Goal: Task Accomplishment & Management: Use online tool/utility

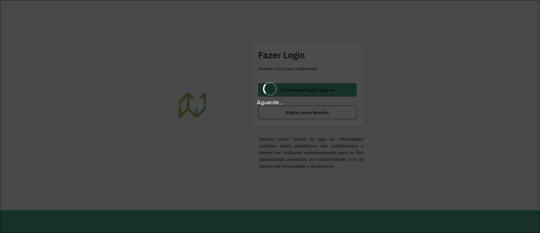
click at [287, 95] on div "Aguarde..." at bounding box center [270, 93] width 540 height 27
click at [291, 92] on div "Aguarde..." at bounding box center [270, 93] width 540 height 27
click at [292, 92] on div "Aguarde..." at bounding box center [270, 93] width 540 height 27
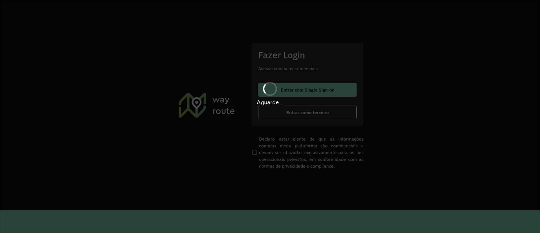
click at [285, 98] on div "Aguarde..." at bounding box center [270, 102] width 540 height 9
click at [285, 97] on div "Aguarde..." at bounding box center [270, 93] width 540 height 27
click at [284, 95] on div "Aguarde..." at bounding box center [270, 93] width 540 height 27
click at [283, 94] on div "Aguarde..." at bounding box center [270, 93] width 540 height 27
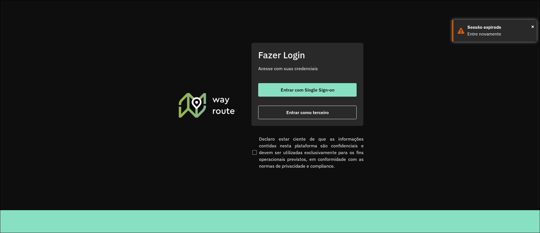
click at [292, 81] on div "Fazer Login Acesse com suas credenciais Entrar com Single Sign-on Entrar como t…" at bounding box center [307, 84] width 113 height 83
click at [291, 84] on button "Entrar com Single Sign-on" at bounding box center [307, 90] width 99 height 14
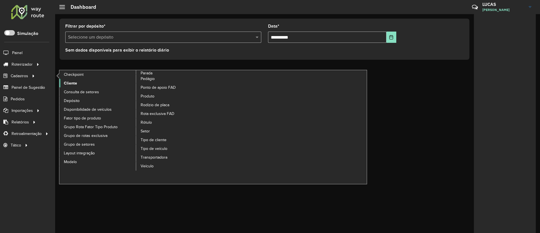
click at [68, 82] on span "Cliente" at bounding box center [70, 83] width 13 height 6
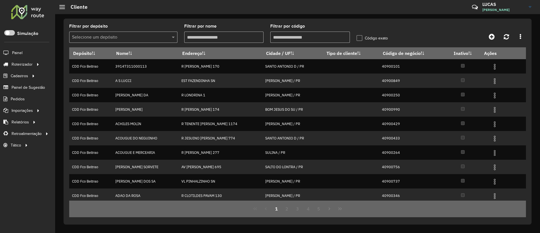
click at [136, 35] on input "text" at bounding box center [117, 37] width 91 height 7
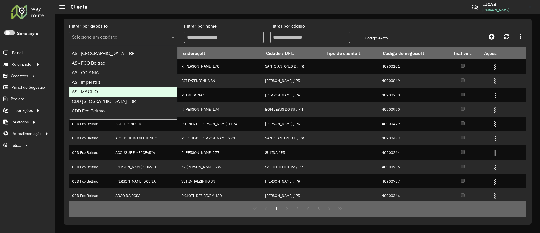
scroll to position [38, 0]
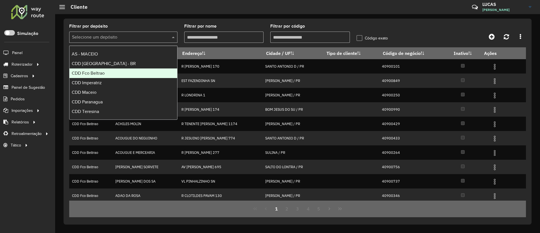
click at [109, 76] on div "CDD Fco Beltrao" at bounding box center [124, 73] width 108 height 10
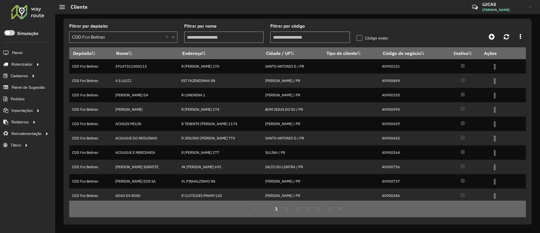
click at [311, 44] on formly-field "Filtrar por código" at bounding box center [310, 35] width 86 height 23
click at [309, 39] on input "Filtrar por código" at bounding box center [310, 37] width 80 height 11
paste input "*****"
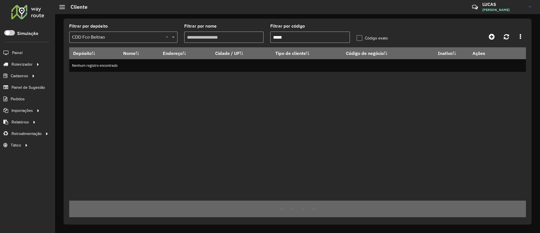
click at [267, 117] on div "Depósito Nome Endereço Cidade / UF Tipo de cliente Código de negócio Inativo Aç…" at bounding box center [297, 123] width 457 height 153
click at [303, 39] on input "*****" at bounding box center [310, 37] width 80 height 11
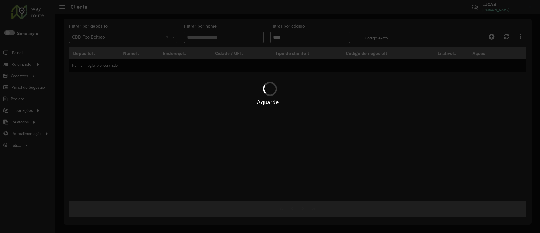
type input "*****"
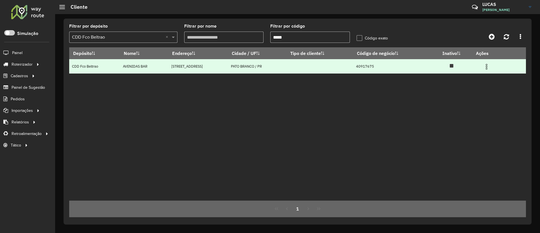
click at [358, 64] on img at bounding box center [487, 66] width 7 height 7
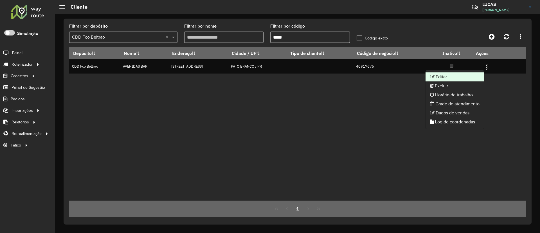
click at [358, 80] on li "Editar" at bounding box center [455, 76] width 59 height 9
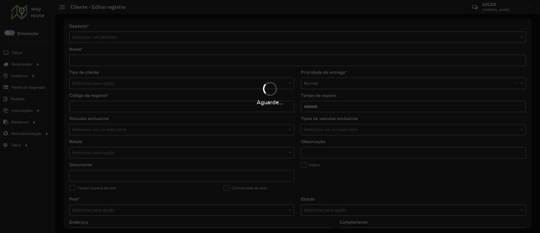
click at [135, 87] on div "Aguarde..." at bounding box center [270, 93] width 540 height 27
type input "**********"
type input "********"
type input "**********"
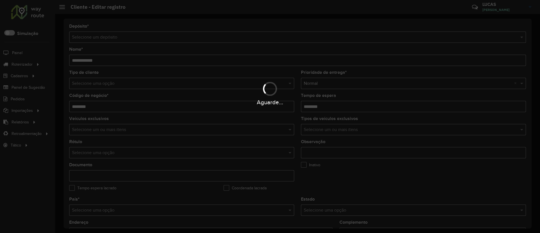
type input "**********"
type input "******"
type input "**********"
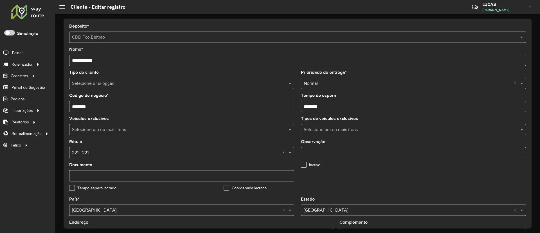
click at [93, 84] on input "text" at bounding box center [176, 83] width 208 height 7
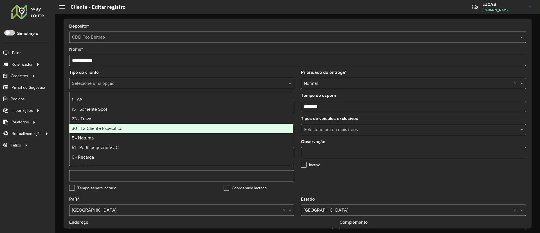
scroll to position [42, 0]
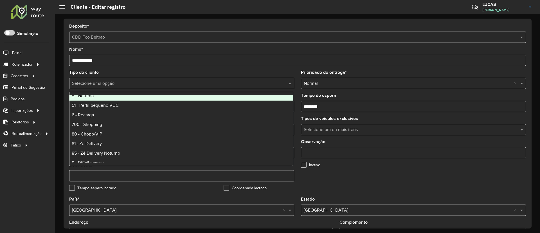
click at [108, 96] on div "5 - Noturna" at bounding box center [182, 96] width 224 height 10
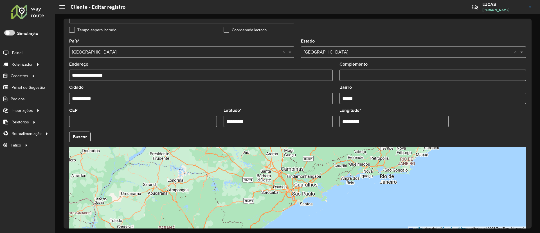
scroll to position [186, 0]
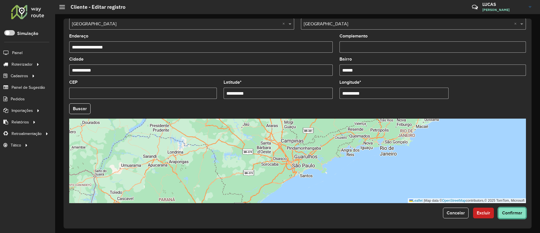
click at [358, 155] on span "Confirmar" at bounding box center [512, 212] width 20 height 5
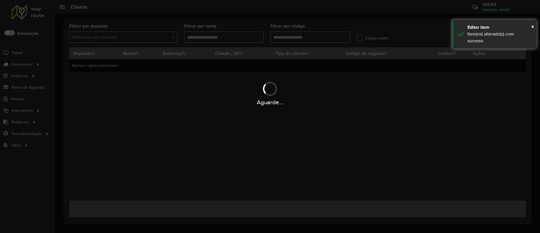
type input "*****"
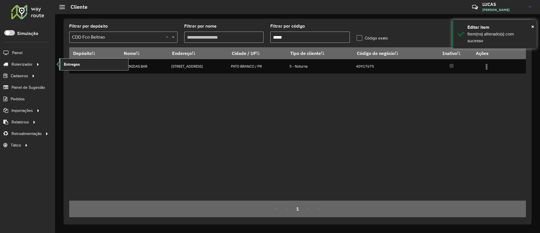
click at [62, 65] on link "Entregas" at bounding box center [93, 64] width 69 height 11
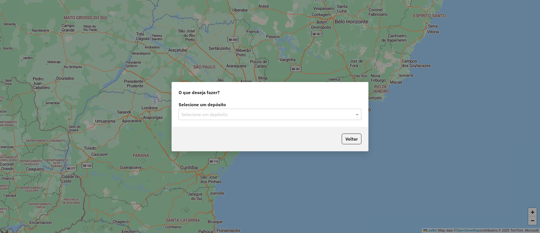
click at [243, 116] on input "text" at bounding box center [265, 114] width 166 height 7
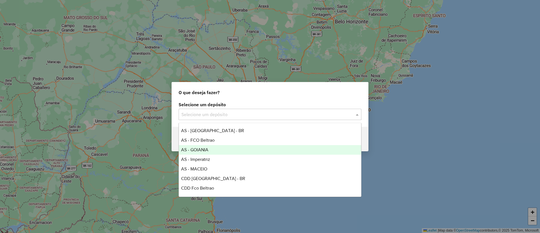
click at [200, 145] on div "AS - GOIANIA" at bounding box center [270, 150] width 182 height 10
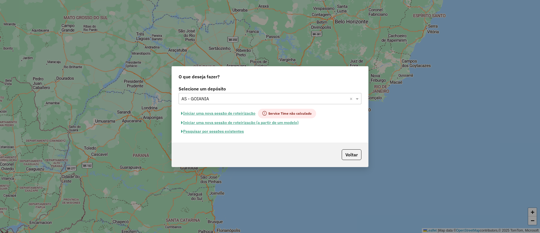
click at [217, 130] on button "Pesquisar por sessões existentes" at bounding box center [213, 131] width 68 height 9
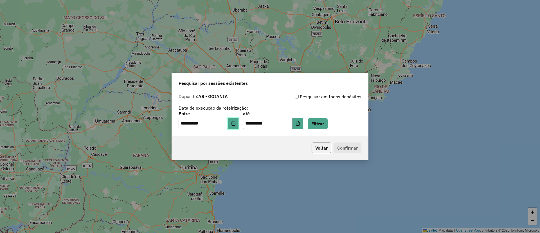
click at [235, 122] on icon "Choose Date" at bounding box center [234, 123] width 4 height 5
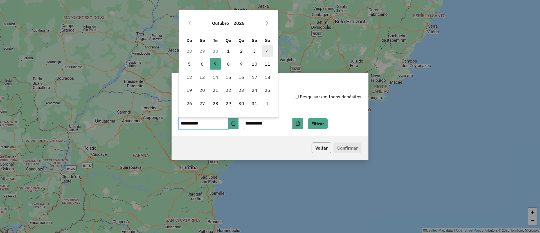
click at [267, 51] on span "4" at bounding box center [267, 50] width 11 height 11
type input "**********"
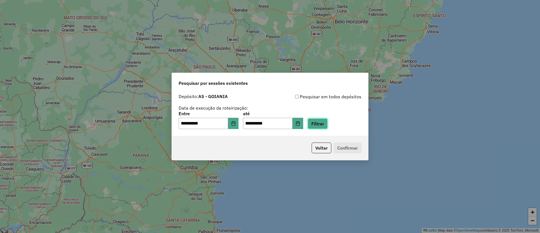
click at [319, 123] on button "Filtrar" at bounding box center [318, 123] width 20 height 11
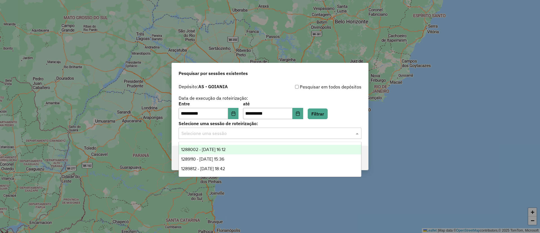
click at [217, 136] on input "text" at bounding box center [265, 133] width 166 height 7
click at [226, 149] on span "1288002 - 04/10/2025 16:12" at bounding box center [203, 149] width 44 height 5
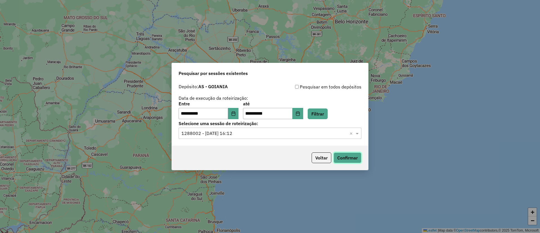
click at [340, 157] on button "Confirmar" at bounding box center [348, 157] width 28 height 11
click at [279, 131] on input "text" at bounding box center [265, 133] width 166 height 7
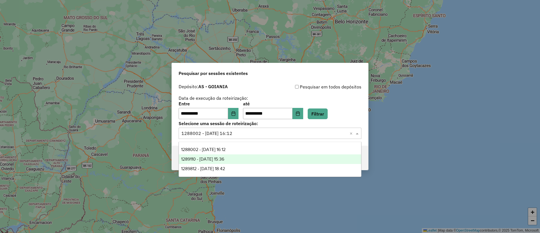
click at [229, 156] on div "1289110 - 06/10/2025 15:36" at bounding box center [270, 159] width 182 height 10
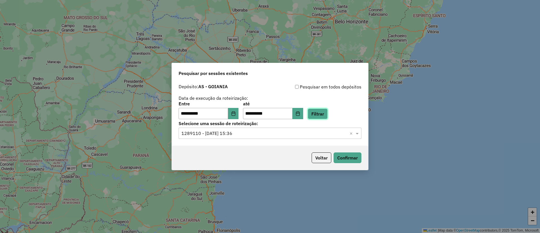
click at [324, 116] on button "Filtrar" at bounding box center [318, 113] width 20 height 11
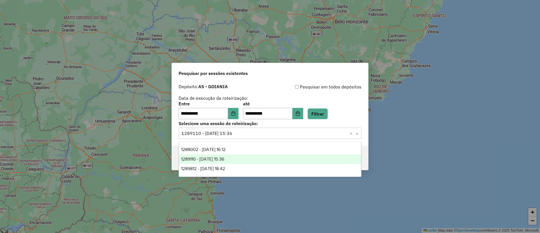
click at [255, 137] on div "Selecione uma sessão × 1289110 - 06/10/2025 15:36 ×" at bounding box center [270, 133] width 183 height 11
click at [209, 155] on div "1289110 - 06/10/2025 15:36" at bounding box center [270, 159] width 182 height 10
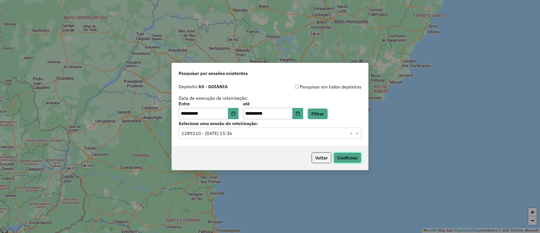
click at [357, 155] on button "Confirmar" at bounding box center [348, 157] width 28 height 11
click at [207, 131] on input "text" at bounding box center [265, 133] width 166 height 7
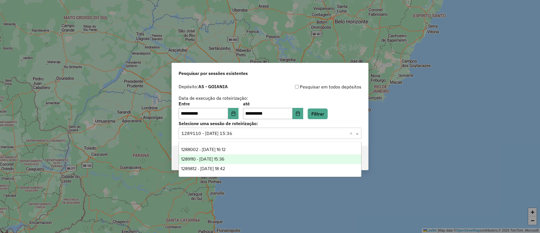
click at [216, 163] on div "1289110 - 06/10/2025 15:36" at bounding box center [270, 159] width 182 height 10
click at [216, 163] on div "Voltar Confirmar" at bounding box center [270, 158] width 196 height 24
click at [208, 137] on div "Selecione uma sessão × 1289110 - 06/10/2025 15:36 ×" at bounding box center [270, 133] width 183 height 11
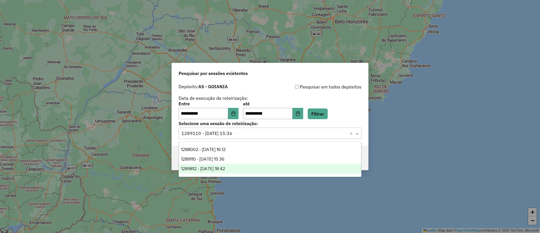
click at [216, 168] on span "1289812 - 07/10/2025 18:42" at bounding box center [203, 168] width 44 height 5
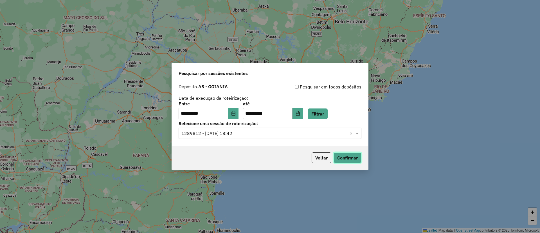
click at [342, 160] on button "Confirmar" at bounding box center [348, 157] width 28 height 11
click at [316, 156] on button "Voltar" at bounding box center [322, 157] width 20 height 11
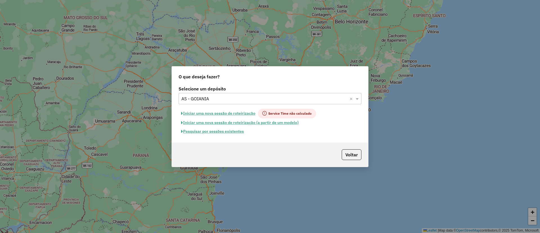
click at [216, 98] on input "text" at bounding box center [265, 98] width 166 height 7
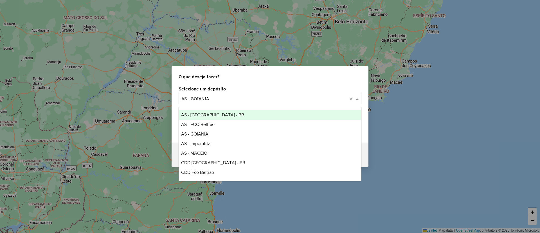
click at [215, 118] on div "AS - [GEOGRAPHIC_DATA] - BR" at bounding box center [270, 115] width 182 height 10
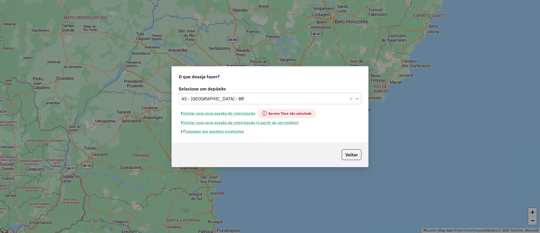
click at [239, 132] on button "Pesquisar por sessões existentes" at bounding box center [213, 131] width 68 height 9
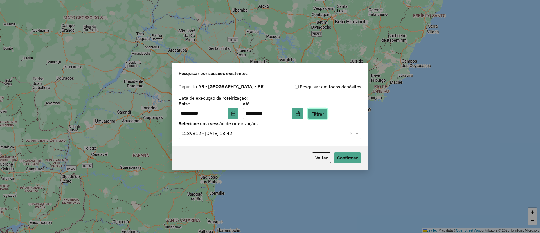
drag, startPoint x: 318, startPoint y: 109, endPoint x: 306, endPoint y: 118, distance: 15.4
click at [319, 109] on button "Filtrar" at bounding box center [318, 113] width 20 height 11
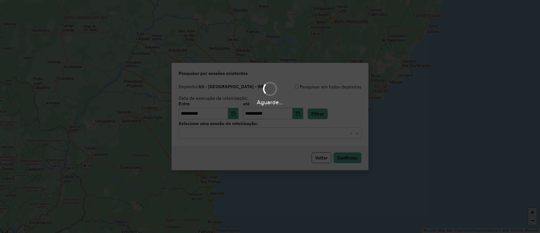
click at [209, 136] on div "Aguarde..." at bounding box center [270, 116] width 540 height 233
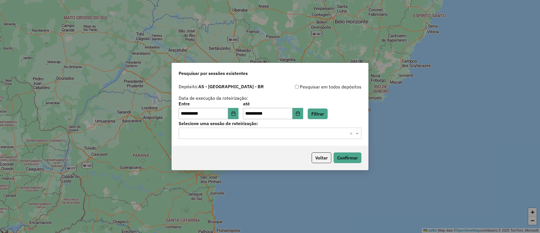
click at [209, 137] on div "Selecione uma sessão × ×" at bounding box center [270, 133] width 183 height 11
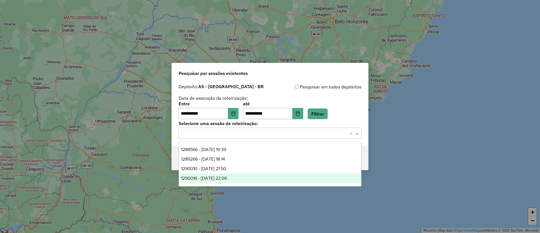
click at [246, 176] on div "1290016 - 07/10/2025 22:06" at bounding box center [270, 178] width 182 height 10
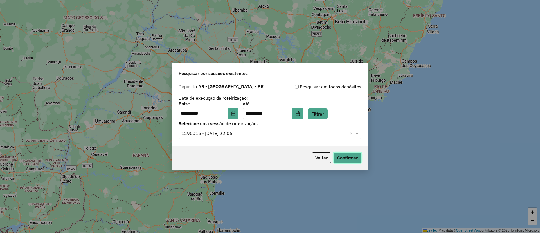
click at [343, 155] on button "Confirmar" at bounding box center [348, 157] width 28 height 11
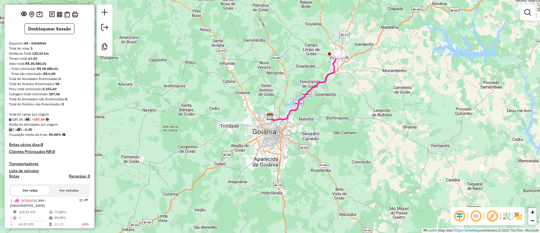
scroll to position [36, 0]
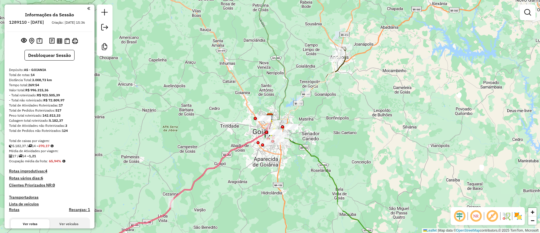
click at [40, 40] on div "Informações da Sessão 1289110 - 06/10/2025 Criação: 04/10/2025 15:36 Desbloquea…" at bounding box center [50, 117] width 90 height 224
click at [40, 43] on img at bounding box center [40, 41] width 6 height 6
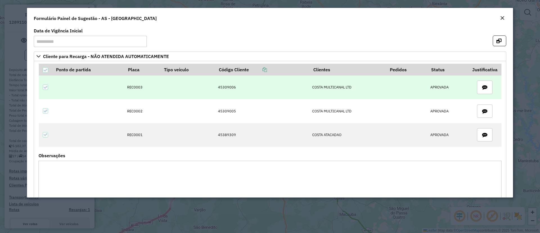
click at [231, 86] on td "45309006" at bounding box center [262, 87] width 94 height 24
click at [133, 88] on td "REC0003" at bounding box center [142, 87] width 36 height 24
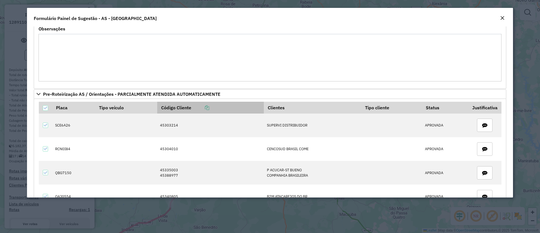
scroll to position [169, 0]
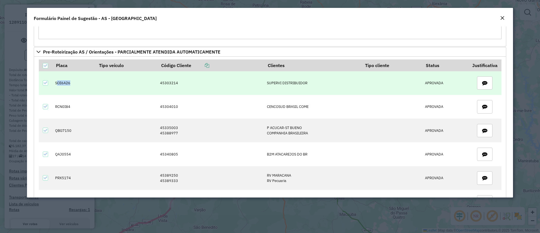
drag, startPoint x: 58, startPoint y: 83, endPoint x: 97, endPoint y: 84, distance: 38.9
click at [88, 83] on td "SCE6A26" at bounding box center [73, 83] width 43 height 24
drag, startPoint x: 158, startPoint y: 83, endPoint x: 199, endPoint y: 82, distance: 40.5
click at [199, 82] on td "45303214" at bounding box center [210, 83] width 107 height 24
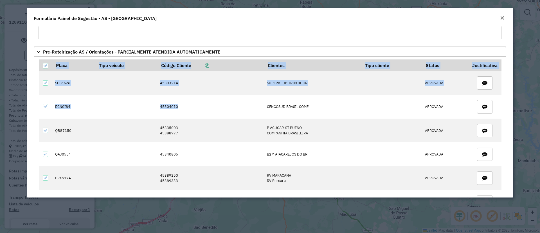
drag, startPoint x: 177, startPoint y: 107, endPoint x: 9, endPoint y: 106, distance: 168.3
click at [9, 106] on modal-container "**********" at bounding box center [270, 116] width 540 height 233
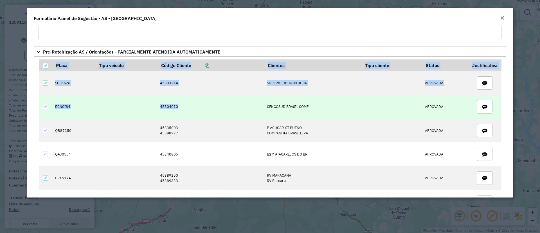
click at [73, 111] on td "RCN0I84" at bounding box center [73, 107] width 43 height 24
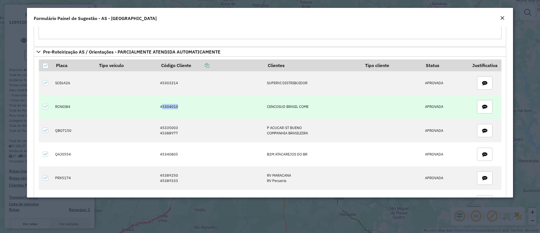
drag, startPoint x: 161, startPoint y: 107, endPoint x: 187, endPoint y: 104, distance: 25.8
click at [187, 104] on td "45304010" at bounding box center [210, 107] width 107 height 24
click at [181, 111] on td "45304010" at bounding box center [210, 107] width 107 height 24
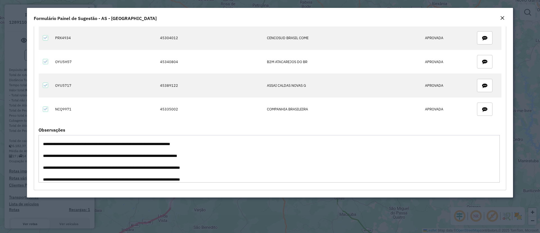
scroll to position [12, 0]
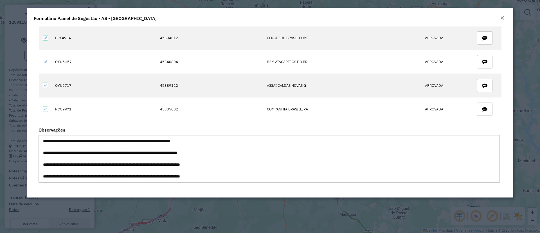
drag, startPoint x: 94, startPoint y: 153, endPoint x: 177, endPoint y: 175, distance: 86.0
click at [177, 175] on textarea "**********" at bounding box center [270, 159] width 462 height 48
click at [65, 152] on textarea "**********" at bounding box center [270, 159] width 462 height 48
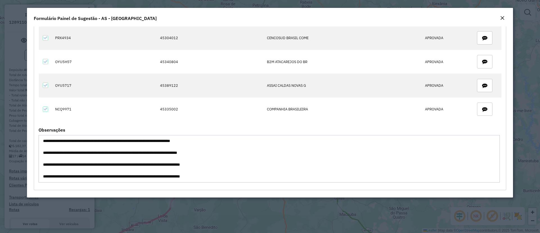
click at [116, 150] on textarea "**********" at bounding box center [270, 159] width 462 height 48
click at [150, 154] on textarea "**********" at bounding box center [270, 159] width 462 height 48
click at [208, 153] on textarea "**********" at bounding box center [270, 159] width 462 height 48
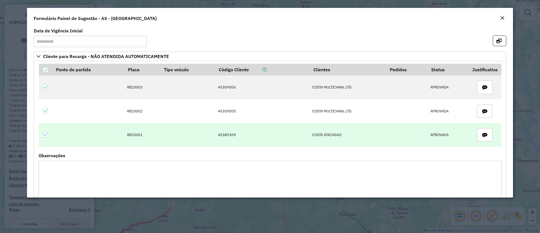
scroll to position [169, 0]
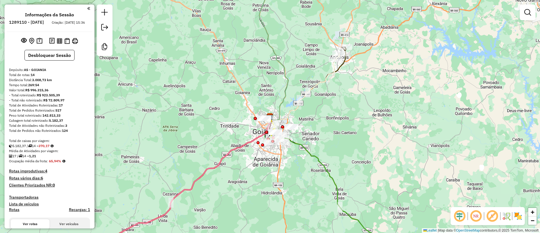
drag, startPoint x: 268, startPoint y: 96, endPoint x: 269, endPoint y: 90, distance: 6.6
click at [269, 89] on div "Janela de atendimento Grade de atendimento Capacidade Transportadoras Veículos …" at bounding box center [270, 116] width 540 height 233
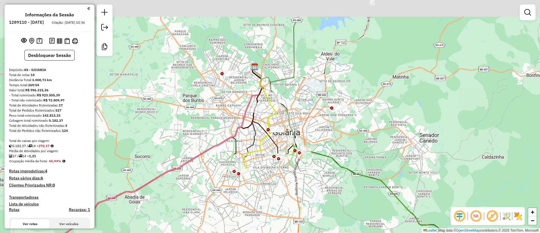
click at [350, 148] on div "Janela de atendimento Grade de atendimento Capacidade Transportadoras Veículos …" at bounding box center [270, 116] width 540 height 233
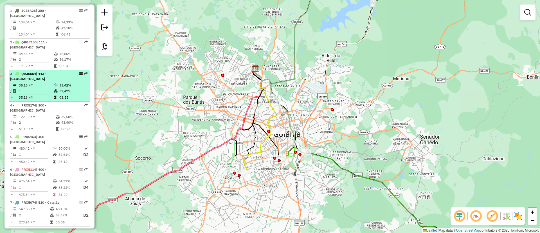
scroll to position [253, 0]
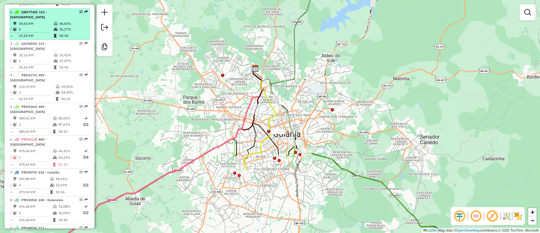
click at [66, 37] on td "05:54" at bounding box center [73, 36] width 28 height 6
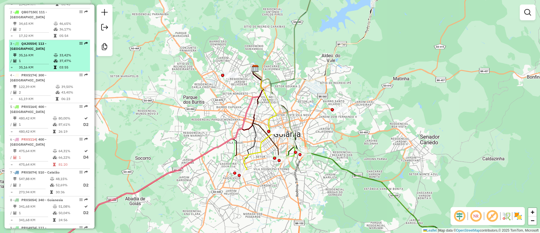
select select "**********"
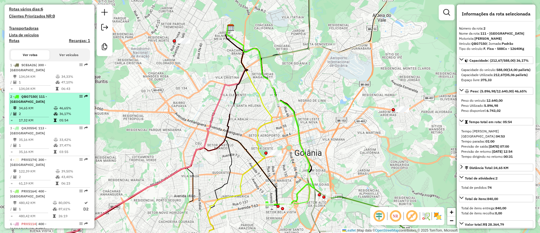
scroll to position [0, 0]
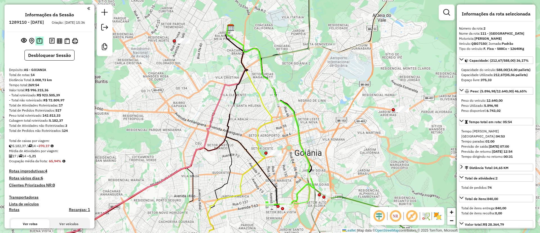
click at [40, 44] on img at bounding box center [40, 41] width 6 height 6
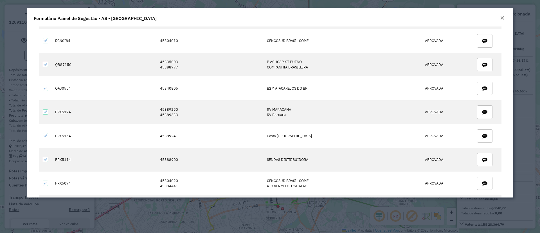
scroll to position [253, 0]
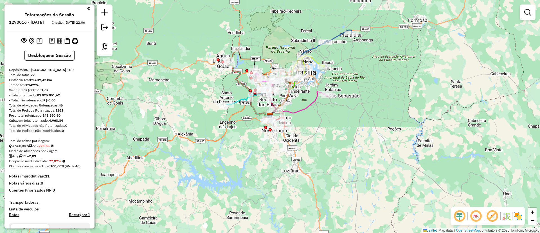
drag, startPoint x: 293, startPoint y: 13, endPoint x: 271, endPoint y: 42, distance: 36.4
click at [271, 42] on div "Janela de atendimento Grade de atendimento Capacidade Transportadoras Veículos …" at bounding box center [270, 116] width 540 height 233
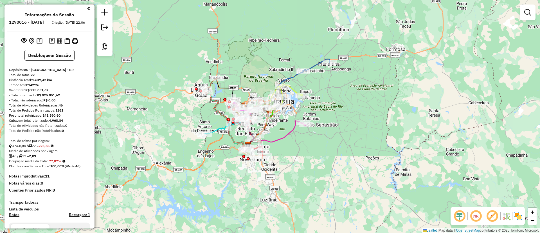
click at [492, 218] on em at bounding box center [493, 216] width 14 height 14
click at [520, 217] on img at bounding box center [518, 215] width 9 height 9
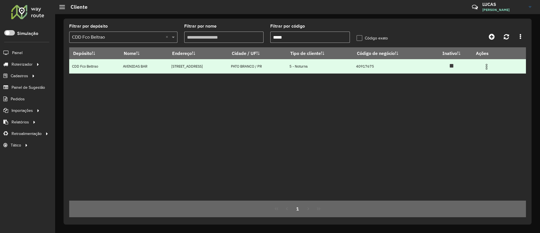
click at [362, 66] on td "40917675" at bounding box center [392, 66] width 78 height 14
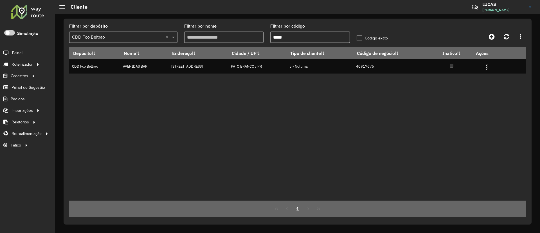
click at [358, 108] on div "Depósito Nome Endereço Cidade / UF Tipo de cliente Código de negócio Inativo Aç…" at bounding box center [297, 123] width 457 height 153
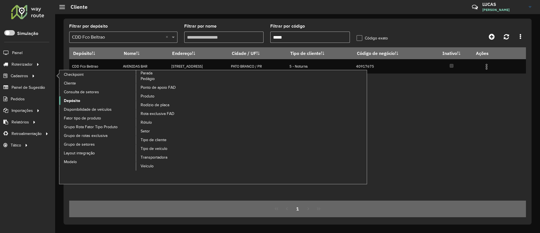
click at [86, 101] on link "Depósito" at bounding box center [97, 100] width 77 height 8
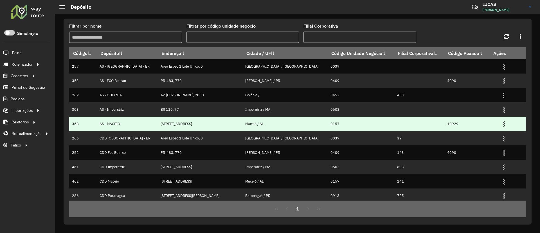
scroll to position [17, 0]
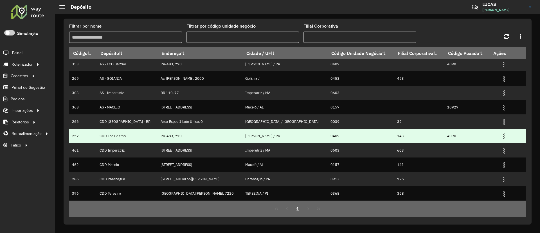
click at [328, 136] on td "0409" at bounding box center [361, 136] width 67 height 14
click at [328, 133] on td "0409" at bounding box center [361, 136] width 67 height 14
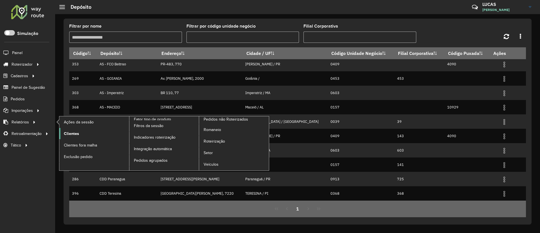
click at [75, 132] on span "Clientes" at bounding box center [71, 134] width 15 height 6
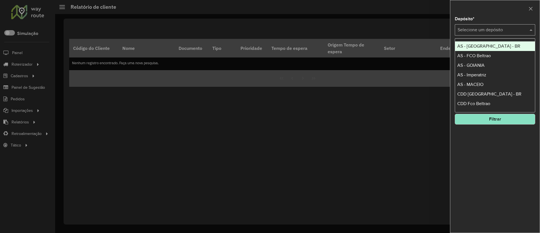
click at [485, 29] on input "text" at bounding box center [490, 30] width 64 height 7
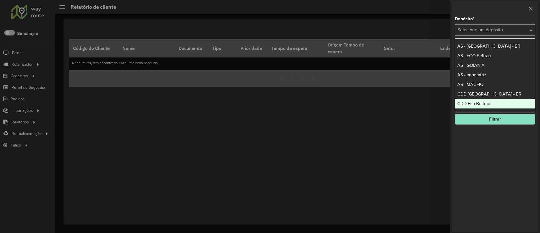
click at [472, 100] on div "CDD Fco Beltrao" at bounding box center [495, 104] width 80 height 10
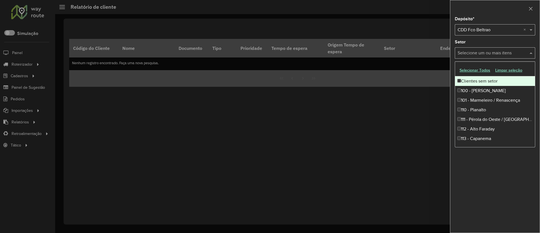
click at [480, 57] on div "Selecione um ou mais itens" at bounding box center [495, 52] width 80 height 11
click at [476, 42] on div "Setor Selecione um ou mais itens" at bounding box center [495, 49] width 80 height 19
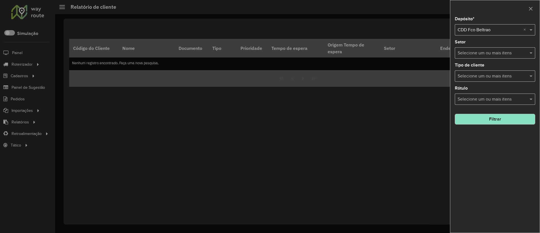
click at [487, 120] on button "Filtrar" at bounding box center [495, 119] width 80 height 11
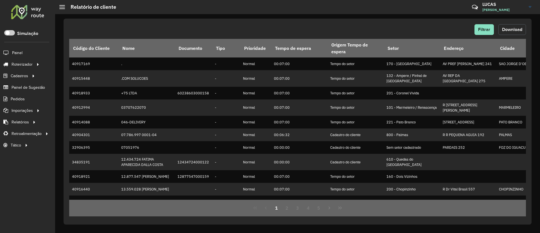
click at [510, 32] on button "Download" at bounding box center [513, 29] width 28 height 11
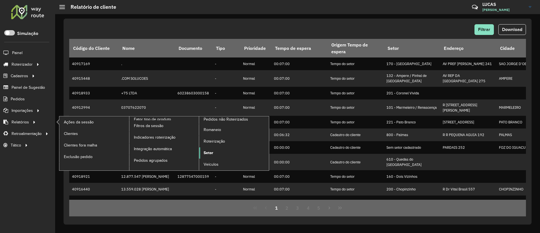
click at [208, 155] on span "Setor" at bounding box center [209, 153] width 10 height 6
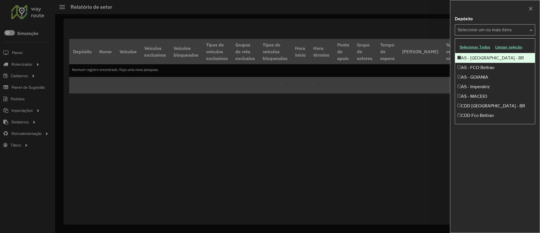
click at [484, 25] on div "Selecione um ou mais itens" at bounding box center [495, 29] width 80 height 11
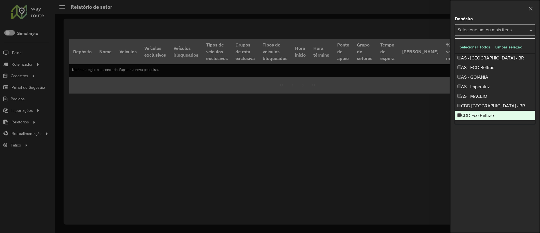
click at [481, 115] on div "CDD Fco Beltrao" at bounding box center [495, 116] width 80 height 10
click at [411, 126] on div at bounding box center [270, 116] width 540 height 233
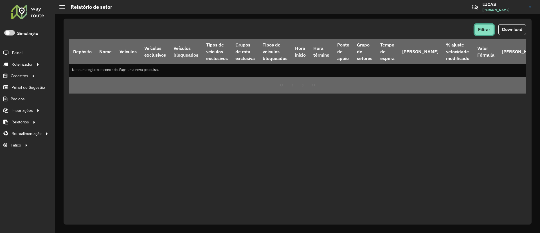
click at [489, 30] on span "Filtrar" at bounding box center [484, 29] width 12 height 5
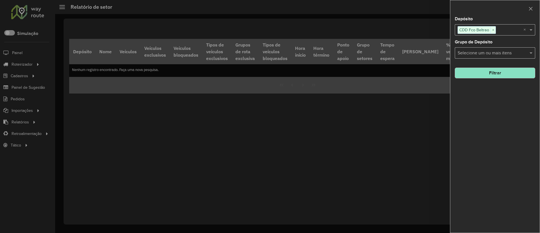
click at [482, 72] on button "Filtrar" at bounding box center [495, 73] width 80 height 11
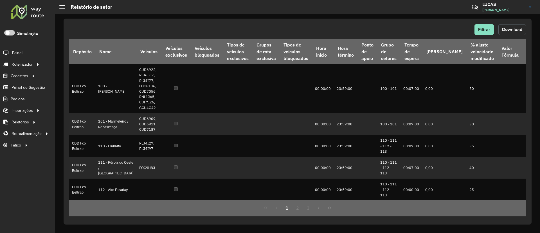
click at [518, 28] on span "Download" at bounding box center [512, 29] width 20 height 5
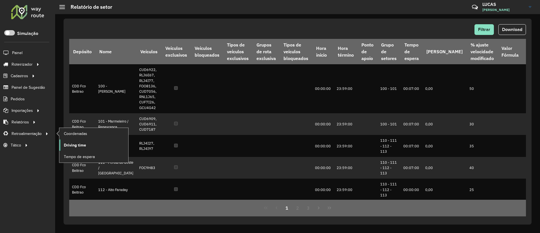
click at [81, 144] on span "Driving time" at bounding box center [75, 145] width 22 height 6
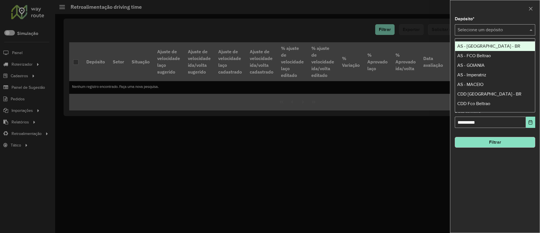
click at [480, 27] on input "text" at bounding box center [490, 30] width 64 height 7
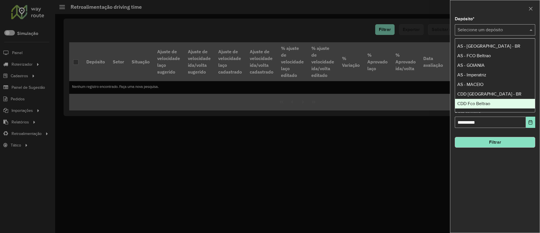
click at [490, 103] on span "CDD Fco Beltrao" at bounding box center [474, 103] width 33 height 5
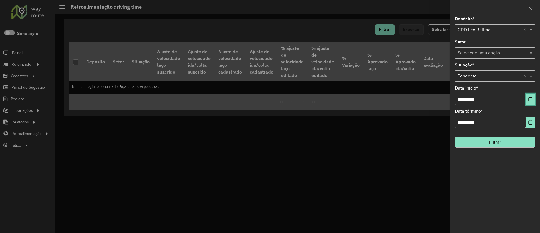
click at [530, 99] on icon "Choose Date" at bounding box center [531, 99] width 5 height 5
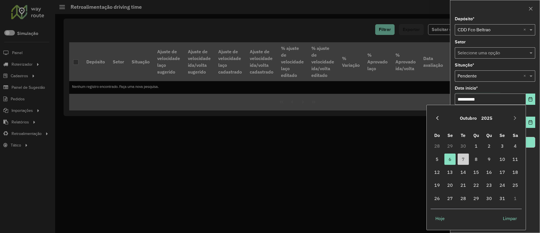
click at [437, 115] on button "Previous Month" at bounding box center [437, 117] width 9 height 9
click at [452, 144] on span "1" at bounding box center [450, 145] width 11 height 11
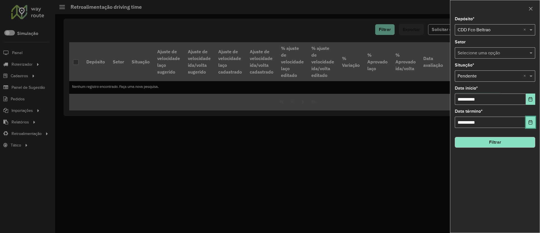
click at [535, 123] on button "Choose Date" at bounding box center [530, 122] width 9 height 11
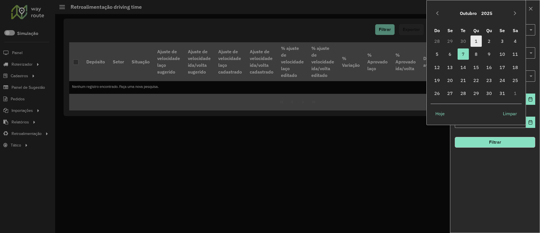
click at [473, 40] on span "1" at bounding box center [476, 40] width 11 height 11
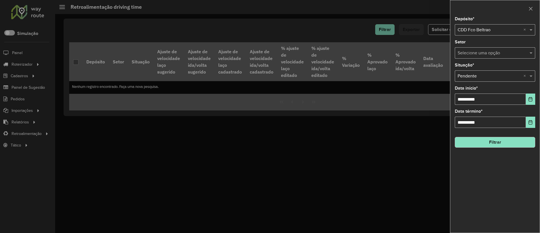
click at [486, 144] on button "Filtrar" at bounding box center [495, 142] width 80 height 11
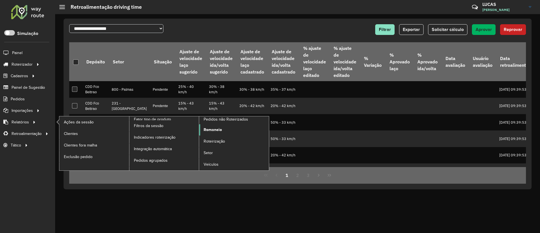
click at [213, 130] on span "Romaneio" at bounding box center [213, 130] width 18 height 6
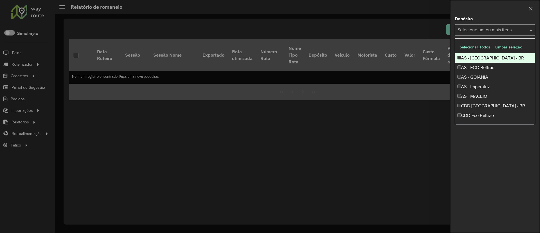
click at [471, 28] on input "text" at bounding box center [493, 30] width 72 height 7
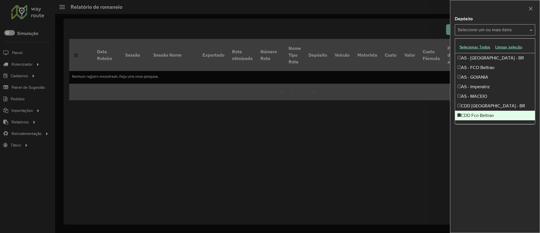
click at [488, 113] on div "CDD Fco Beltrao" at bounding box center [495, 116] width 80 height 10
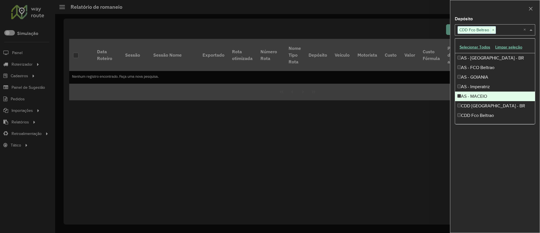
click at [404, 140] on div at bounding box center [270, 116] width 540 height 233
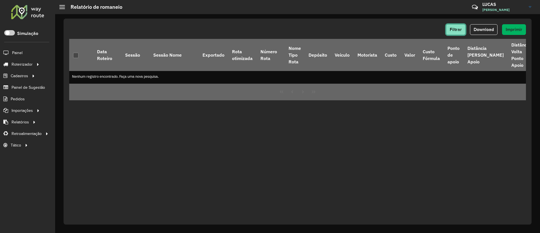
click at [451, 30] on span "Filtrar" at bounding box center [456, 29] width 12 height 5
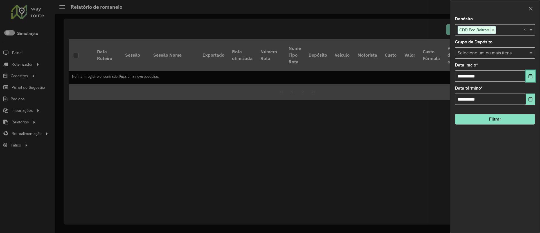
click at [533, 74] on icon "Choose Date" at bounding box center [531, 76] width 5 height 5
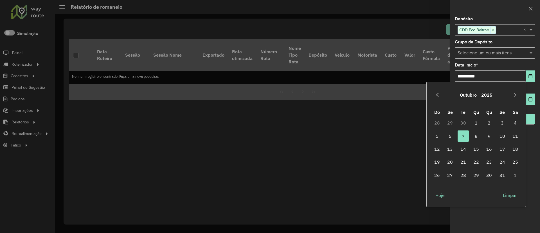
click at [439, 93] on icon "Previous Month" at bounding box center [437, 95] width 5 height 5
click at [455, 122] on span "1" at bounding box center [450, 122] width 11 height 11
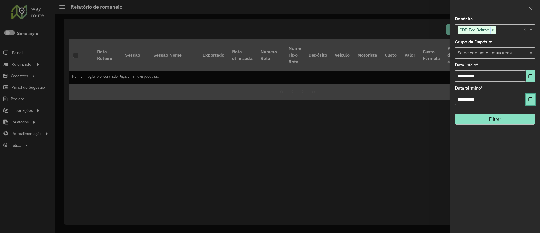
click at [530, 97] on icon "Choose Date" at bounding box center [531, 99] width 5 height 5
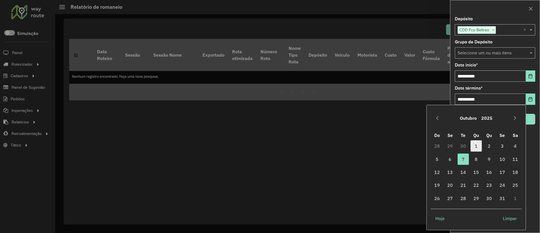
click at [480, 146] on span "1" at bounding box center [476, 145] width 11 height 11
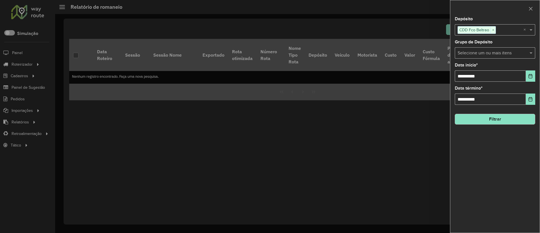
click at [500, 121] on button "Filtrar" at bounding box center [495, 119] width 80 height 11
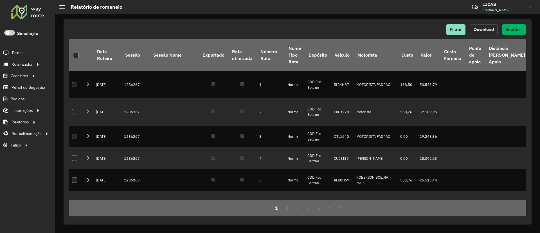
click at [491, 33] on button "Download" at bounding box center [484, 29] width 28 height 11
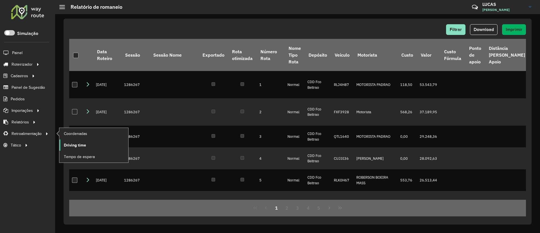
click at [79, 143] on span "Driving time" at bounding box center [75, 145] width 22 height 6
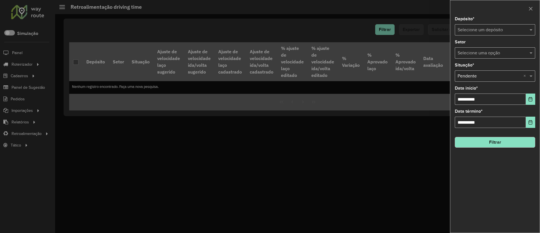
click at [480, 29] on input "text" at bounding box center [490, 30] width 64 height 7
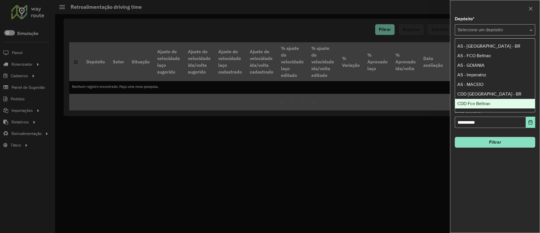
click at [483, 102] on span "CDD Fco Beltrao" at bounding box center [474, 103] width 33 height 5
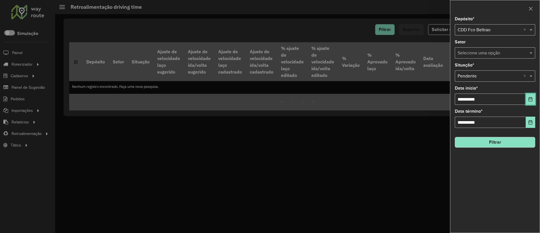
click at [534, 100] on button "Choose Date" at bounding box center [530, 98] width 9 height 11
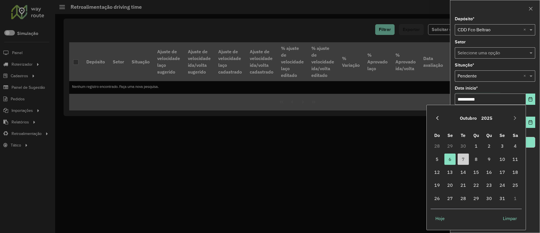
click at [434, 119] on button "Previous Month" at bounding box center [437, 117] width 9 height 9
click at [452, 145] on span "1" at bounding box center [450, 145] width 11 height 11
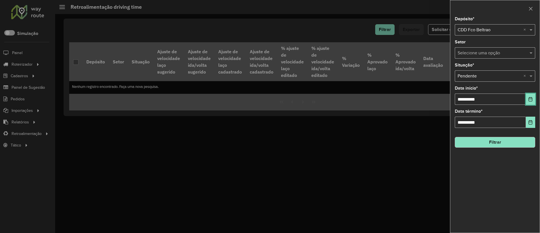
click at [527, 102] on button "Choose Date" at bounding box center [530, 98] width 9 height 11
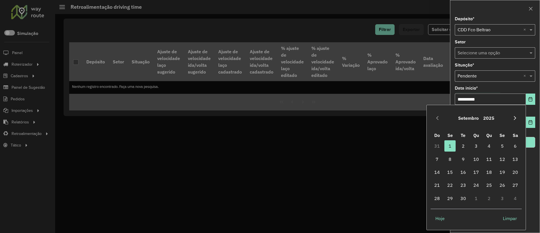
click at [518, 116] on button "Next Month" at bounding box center [515, 117] width 9 height 9
click at [477, 146] on span "1" at bounding box center [476, 145] width 11 height 11
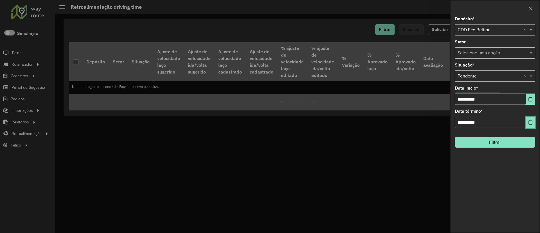
click at [531, 118] on button "Choose Date" at bounding box center [530, 122] width 9 height 11
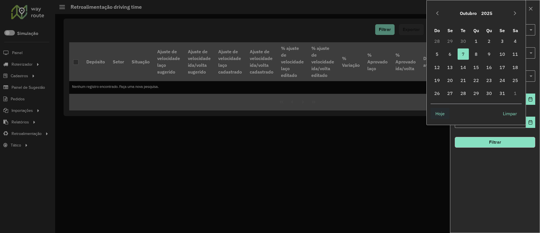
click at [444, 115] on span "Hoje" at bounding box center [440, 113] width 9 height 7
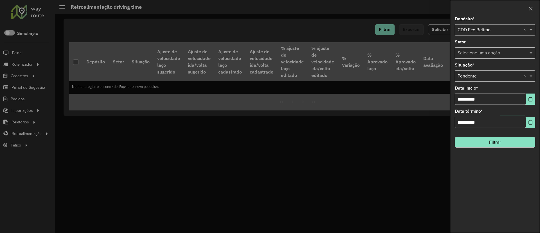
click at [483, 146] on button "Filtrar" at bounding box center [495, 142] width 80 height 11
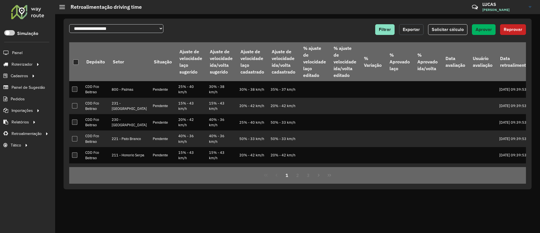
click at [412, 30] on span "Exportar" at bounding box center [411, 29] width 17 height 5
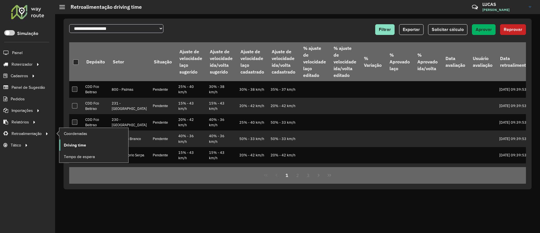
click at [72, 146] on span "Driving time" at bounding box center [75, 145] width 22 height 6
click at [74, 143] on span "Driving time" at bounding box center [75, 145] width 22 height 6
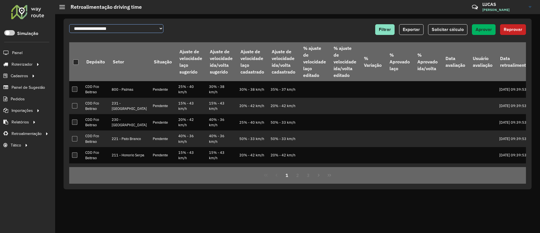
click at [118, 27] on select "**********" at bounding box center [116, 28] width 94 height 9
click at [388, 26] on button "Filtrar" at bounding box center [384, 29] width 19 height 11
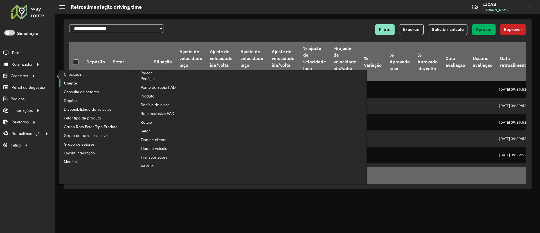
click at [79, 81] on link "Cliente" at bounding box center [97, 83] width 77 height 8
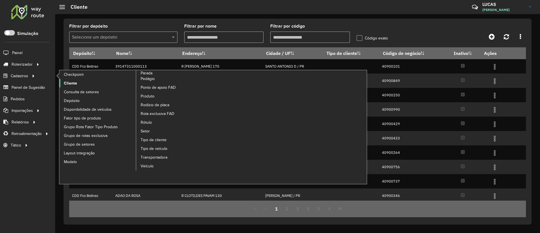
click at [76, 84] on span "Cliente" at bounding box center [70, 83] width 13 height 6
click at [77, 84] on link "Cliente" at bounding box center [97, 83] width 77 height 8
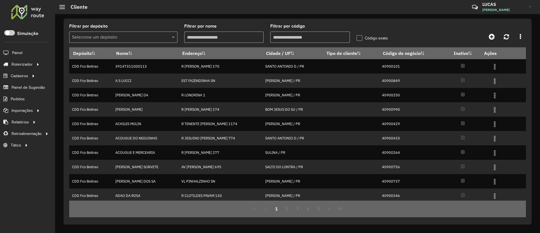
click at [124, 36] on input "text" at bounding box center [117, 37] width 91 height 7
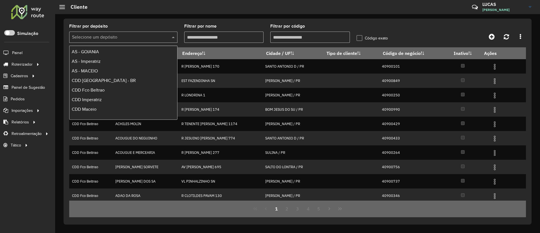
scroll to position [38, 0]
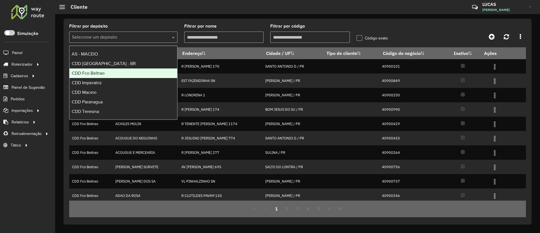
click at [108, 73] on div "CDD Fco Beltrao" at bounding box center [124, 73] width 108 height 10
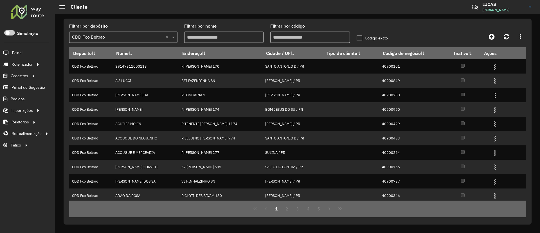
click at [303, 33] on input "Filtrar por código" at bounding box center [310, 37] width 80 height 11
paste input "*****"
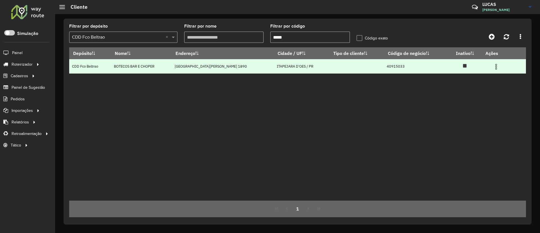
type input "*****"
click at [495, 65] on img at bounding box center [496, 66] width 7 height 7
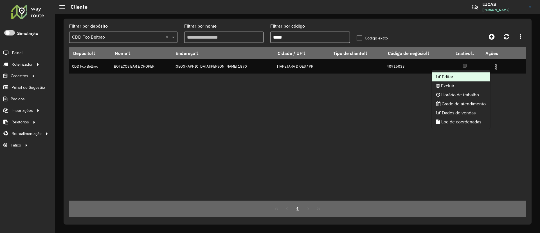
click at [469, 75] on li "Editar" at bounding box center [461, 76] width 59 height 9
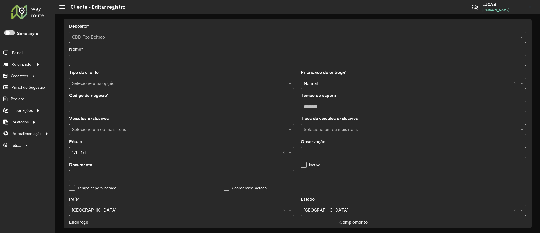
click at [102, 84] on input "text" at bounding box center [176, 83] width 208 height 7
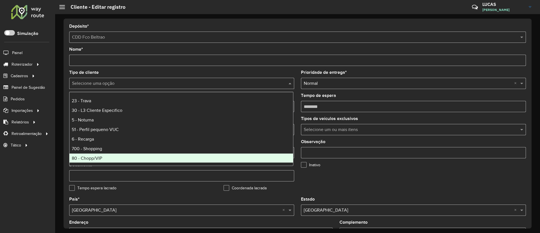
scroll to position [5, 0]
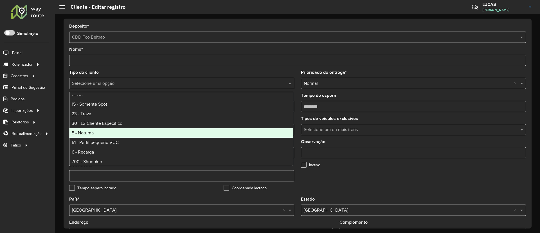
click at [99, 128] on div "5 - Noturna" at bounding box center [182, 133] width 224 height 10
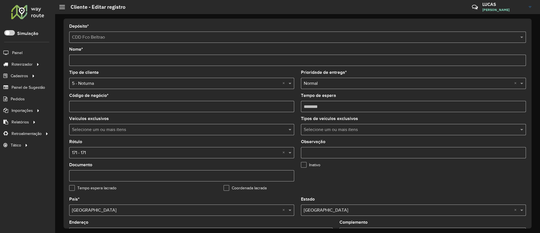
scroll to position [169, 0]
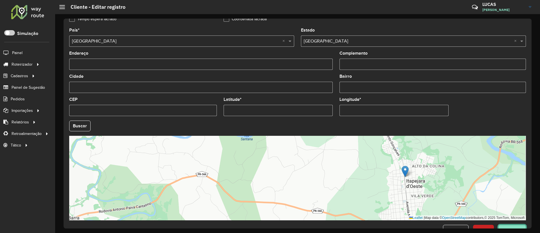
click at [511, 225] on button "Confirmar" at bounding box center [513, 230] width 28 height 11
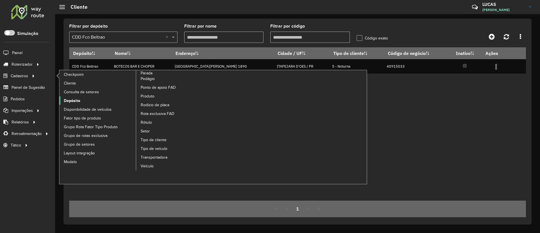
click at [73, 101] on span "Depósito" at bounding box center [72, 101] width 16 height 6
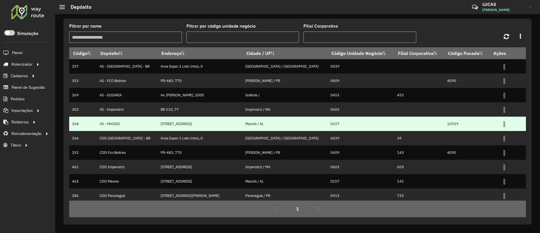
scroll to position [17, 0]
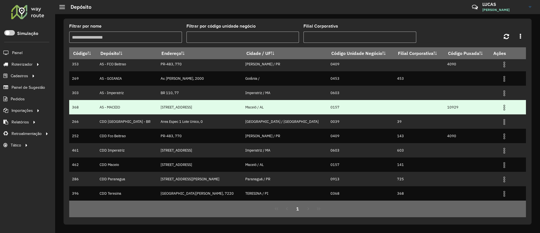
click at [328, 104] on td "0157" at bounding box center [361, 107] width 67 height 14
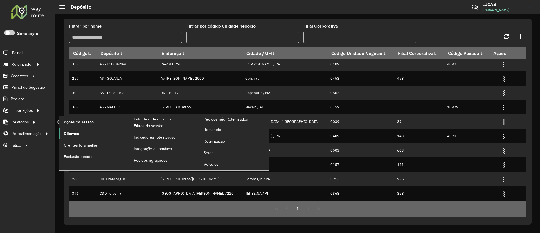
click at [76, 131] on span "Clientes" at bounding box center [71, 134] width 15 height 6
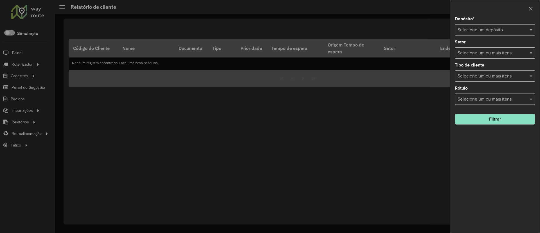
click at [483, 32] on input "text" at bounding box center [490, 30] width 64 height 7
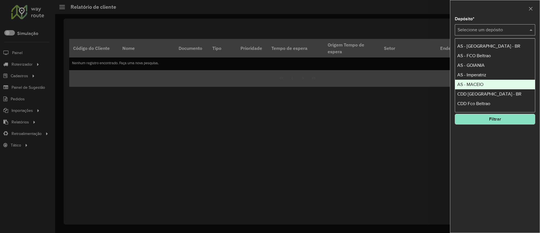
scroll to position [38, 0]
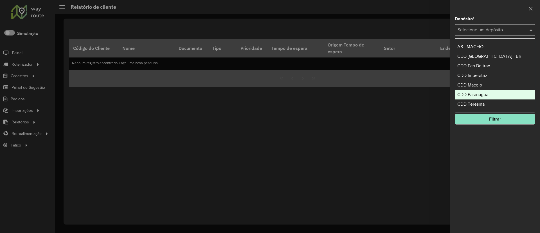
click at [477, 94] on span "CDD Paranagua" at bounding box center [473, 94] width 31 height 5
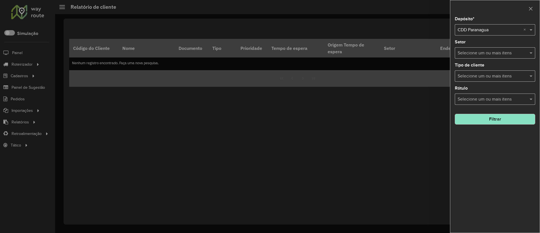
click at [483, 117] on button "Filtrar" at bounding box center [495, 119] width 80 height 11
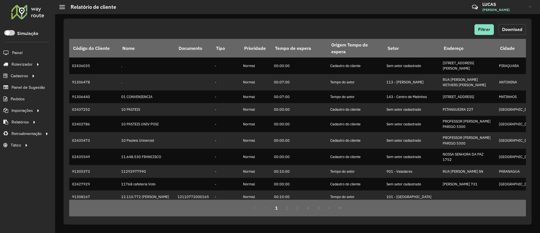
click at [519, 30] on span "Download" at bounding box center [512, 29] width 20 height 5
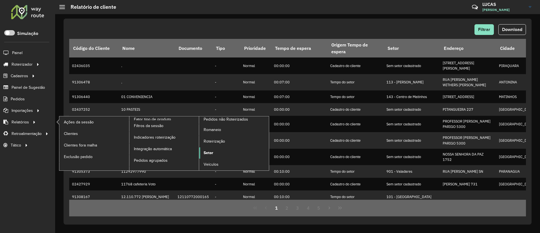
click at [205, 153] on span "Setor" at bounding box center [209, 153] width 10 height 6
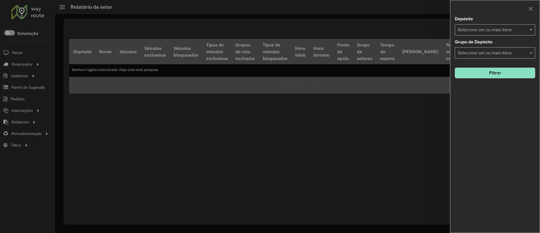
click at [488, 31] on input "text" at bounding box center [493, 30] width 72 height 7
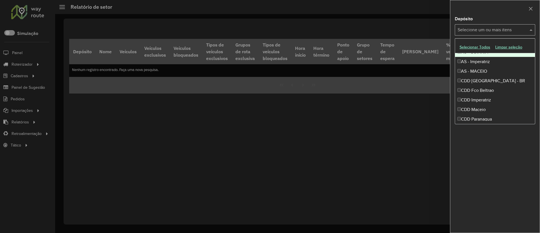
scroll to position [38, 0]
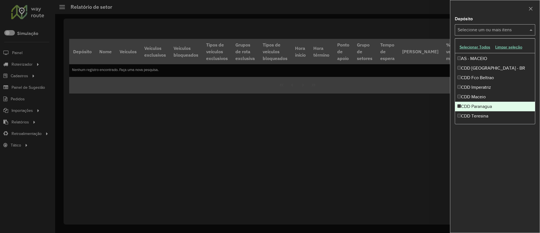
click at [478, 107] on div "CDD Paranagua" at bounding box center [495, 107] width 80 height 10
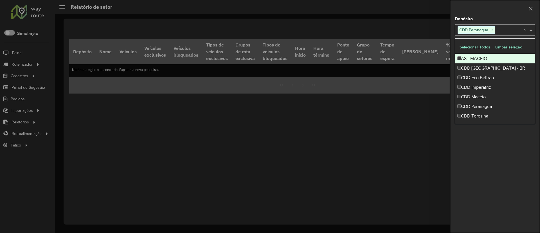
click at [417, 11] on div at bounding box center [270, 116] width 540 height 233
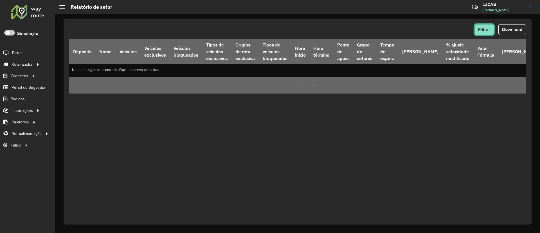
click at [482, 28] on span "Filtrar" at bounding box center [484, 29] width 12 height 5
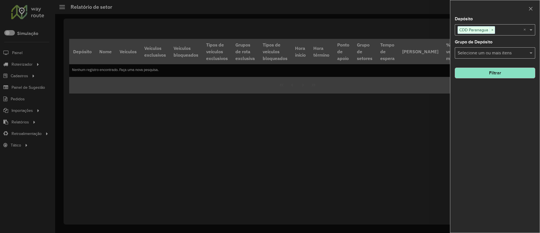
click at [482, 73] on button "Filtrar" at bounding box center [495, 73] width 80 height 11
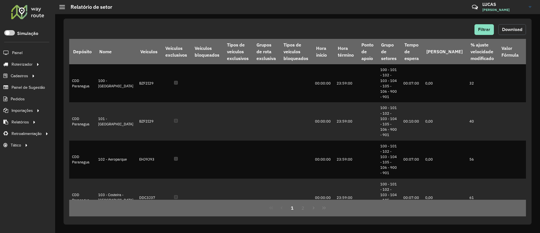
click at [524, 27] on button "Download" at bounding box center [513, 29] width 28 height 11
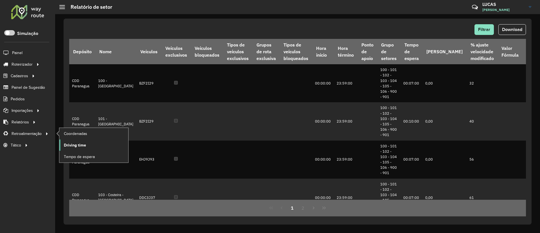
click at [75, 142] on span "Driving time" at bounding box center [75, 145] width 22 height 6
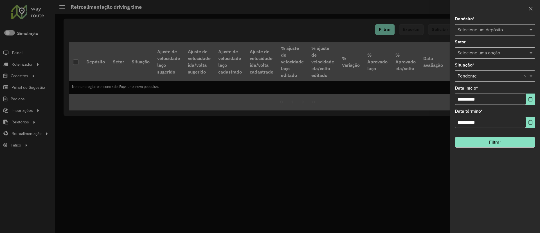
click at [499, 31] on input "text" at bounding box center [490, 30] width 64 height 7
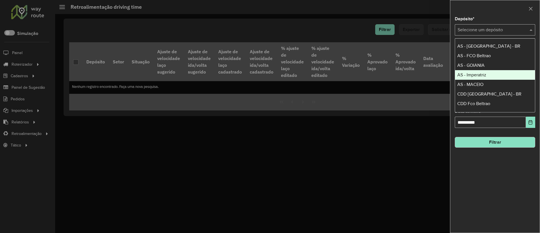
scroll to position [38, 0]
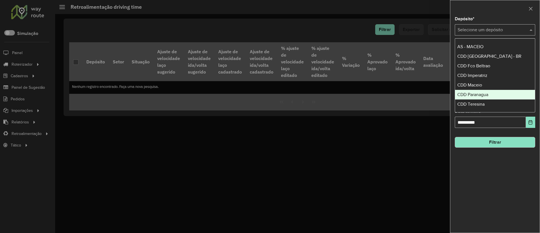
click at [477, 92] on span "CDD Paranagua" at bounding box center [473, 94] width 31 height 5
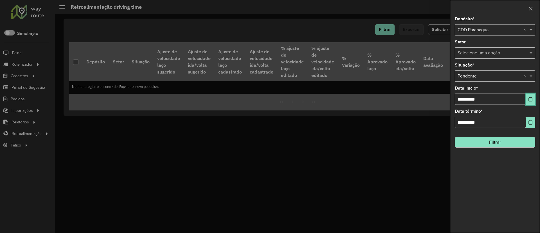
click at [526, 100] on button "Choose Date" at bounding box center [530, 98] width 9 height 11
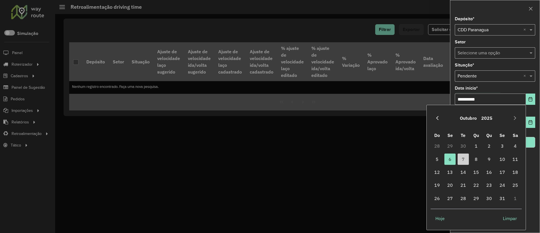
click at [437, 114] on button "Previous Month" at bounding box center [437, 117] width 9 height 9
click at [448, 147] on span "1" at bounding box center [450, 145] width 11 height 11
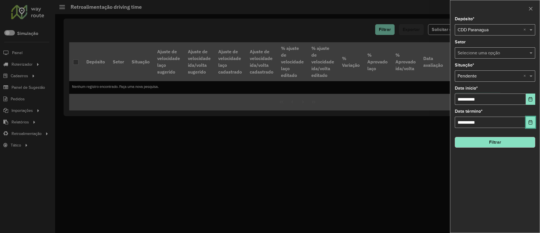
click at [530, 124] on icon "Choose Date" at bounding box center [531, 122] width 5 height 5
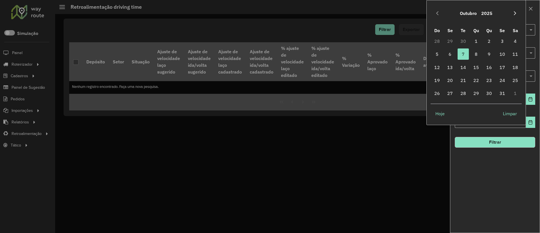
click at [517, 10] on button "Next Month" at bounding box center [515, 13] width 9 height 9
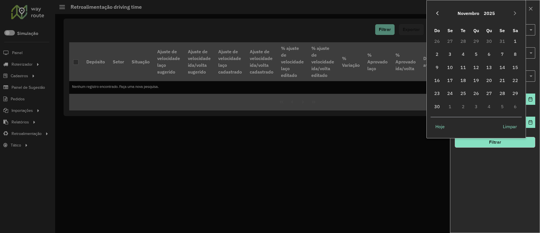
click at [439, 10] on button "Previous Month" at bounding box center [437, 13] width 9 height 9
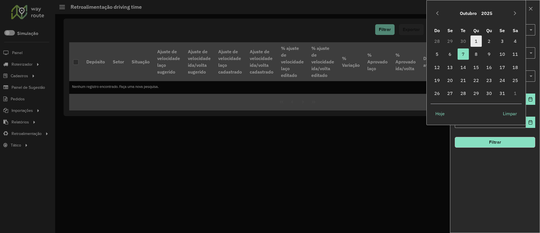
click at [476, 41] on span "1" at bounding box center [476, 40] width 11 height 11
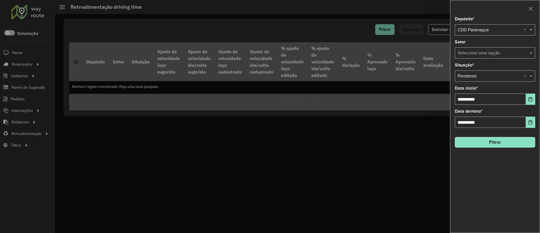
click at [478, 143] on button "Filtrar" at bounding box center [495, 142] width 80 height 11
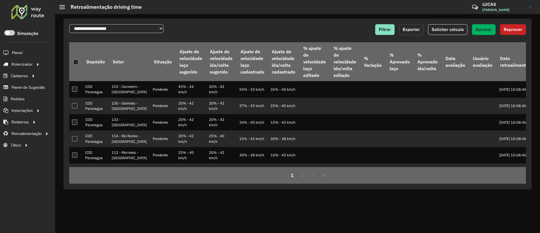
click at [418, 28] on span "Exportar" at bounding box center [411, 29] width 17 height 5
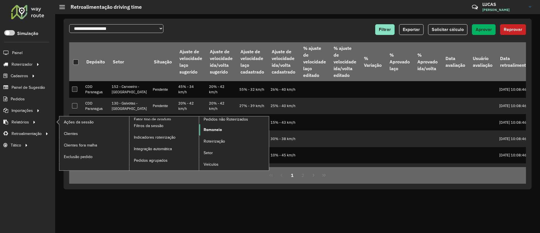
click at [219, 131] on span "Romaneio" at bounding box center [213, 130] width 18 height 6
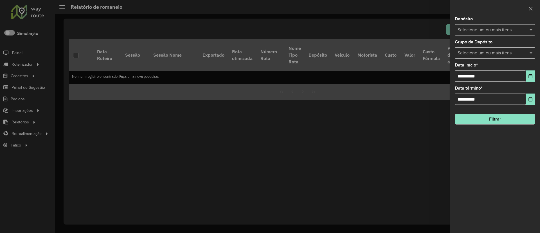
click at [494, 31] on input "text" at bounding box center [493, 30] width 72 height 7
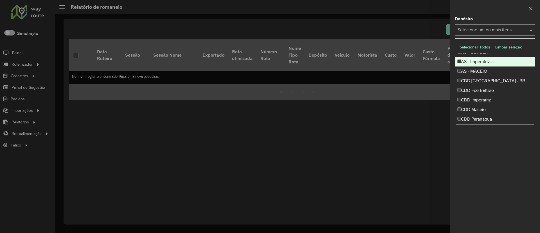
scroll to position [38, 0]
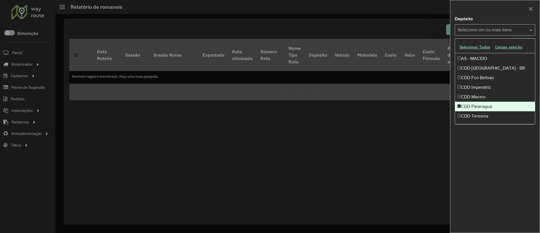
click at [483, 108] on div "CDD Paranagua" at bounding box center [495, 107] width 80 height 10
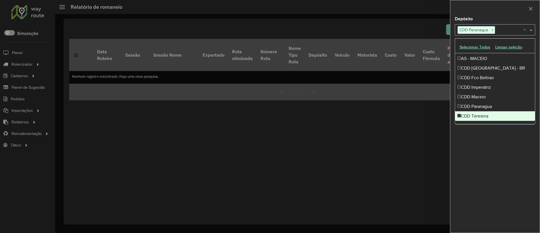
click at [492, 155] on div "**********" at bounding box center [496, 125] width 90 height 216
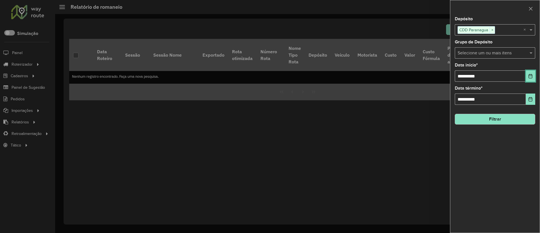
click at [531, 72] on button "Choose Date" at bounding box center [530, 75] width 9 height 11
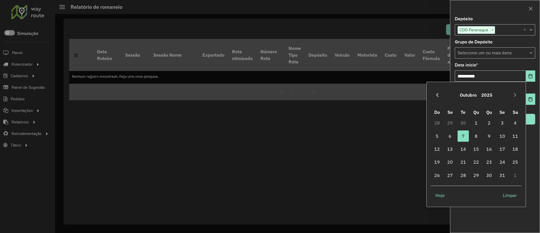
click at [436, 91] on button "Previous Month" at bounding box center [437, 94] width 9 height 9
click at [453, 121] on span "1" at bounding box center [450, 122] width 11 height 11
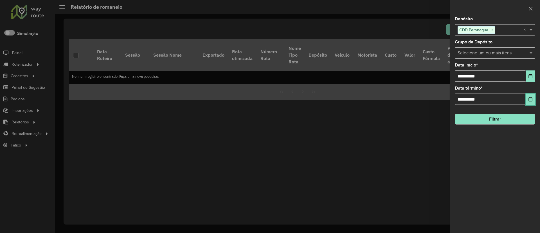
click at [530, 99] on icon "Choose Date" at bounding box center [531, 99] width 4 height 5
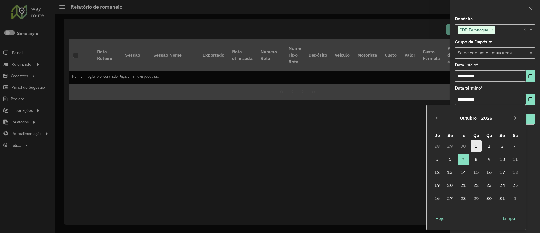
click at [476, 146] on span "1" at bounding box center [476, 145] width 11 height 11
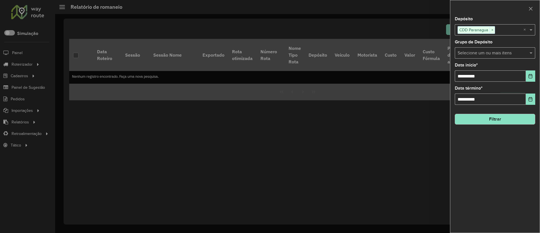
click at [497, 121] on button "Filtrar" at bounding box center [495, 119] width 80 height 11
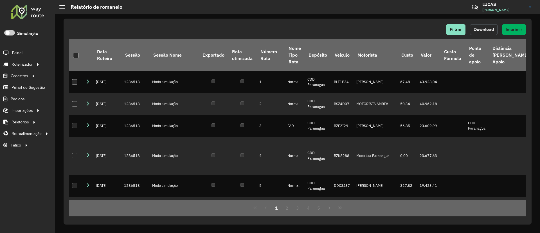
click at [488, 30] on span "Download" at bounding box center [484, 29] width 20 height 5
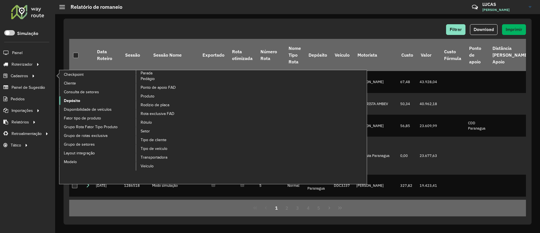
click at [77, 104] on link "Depósito" at bounding box center [97, 100] width 77 height 8
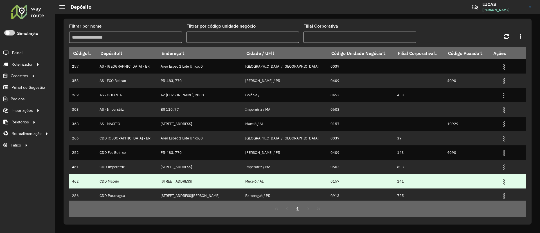
scroll to position [17, 0]
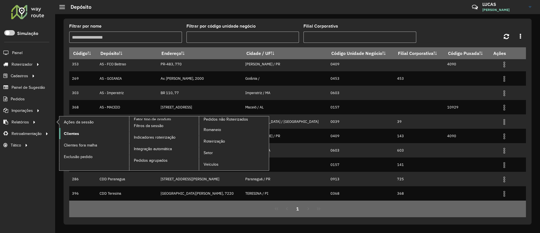
click at [64, 131] on span "Clientes" at bounding box center [71, 134] width 15 height 6
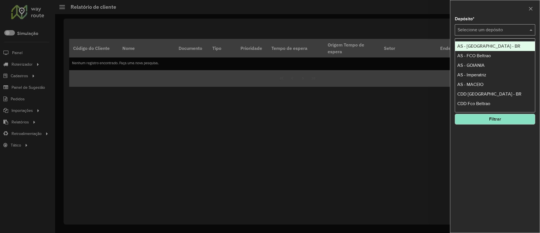
click at [497, 32] on input "text" at bounding box center [490, 30] width 64 height 7
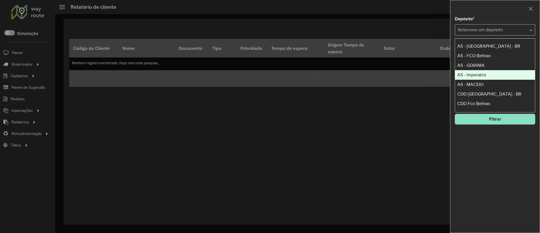
scroll to position [38, 0]
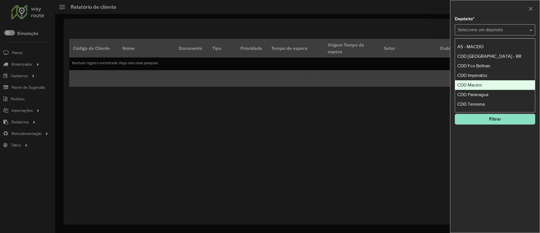
click at [480, 84] on span "CDD Maceio" at bounding box center [470, 84] width 25 height 5
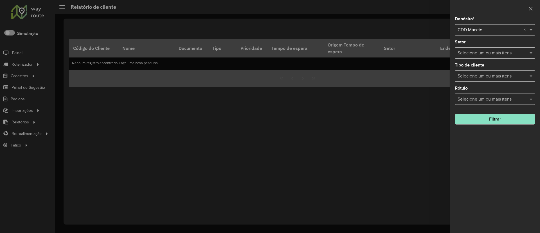
click at [482, 119] on button "Filtrar" at bounding box center [495, 119] width 80 height 11
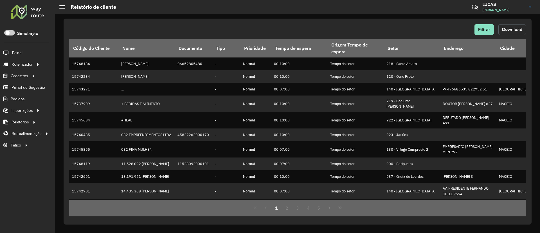
click at [511, 31] on span "Download" at bounding box center [512, 29] width 20 height 5
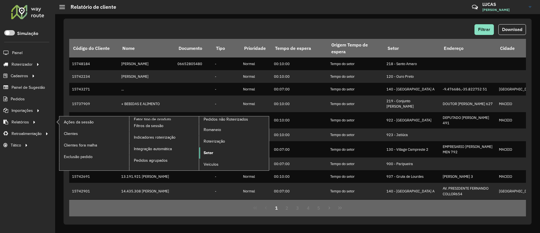
click at [209, 151] on span "Setor" at bounding box center [209, 153] width 10 height 6
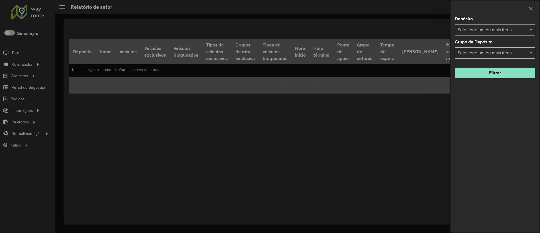
click at [463, 31] on input "text" at bounding box center [493, 30] width 72 height 7
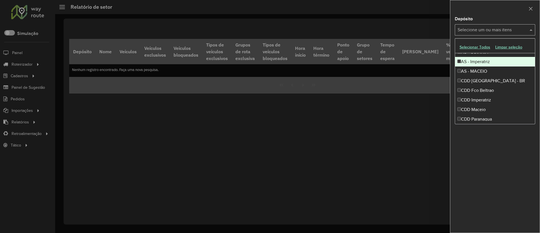
scroll to position [38, 0]
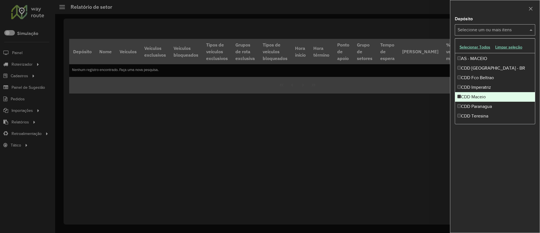
click at [487, 93] on div "CDD Maceio" at bounding box center [495, 97] width 80 height 10
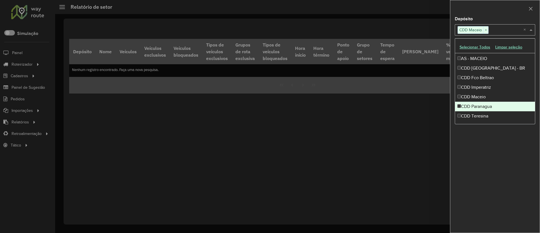
click at [507, 149] on div "Depósito Selecione um ou mais itens CDD Maceio × × Grupo de Depósito Selecione …" at bounding box center [496, 125] width 90 height 216
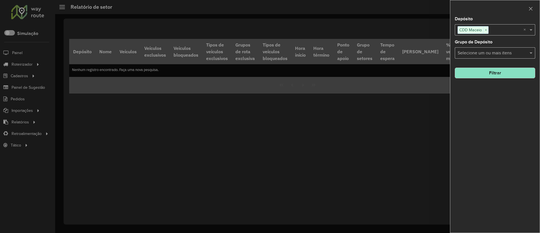
click at [500, 79] on div "Depósito Selecione um ou mais itens CDD Maceio × × Grupo de Depósito Selecione …" at bounding box center [496, 125] width 90 height 216
click at [496, 70] on button "Filtrar" at bounding box center [495, 73] width 80 height 11
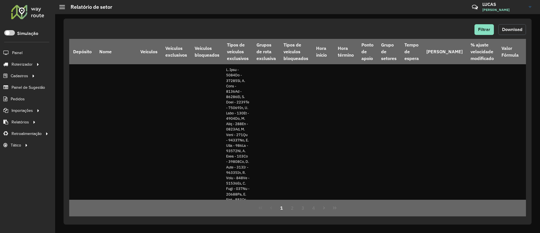
click at [506, 26] on button "Download" at bounding box center [513, 29] width 28 height 11
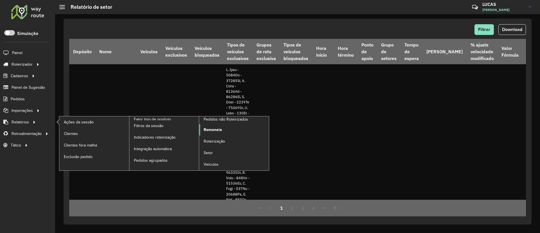
click at [218, 130] on span "Romaneio" at bounding box center [213, 130] width 18 height 6
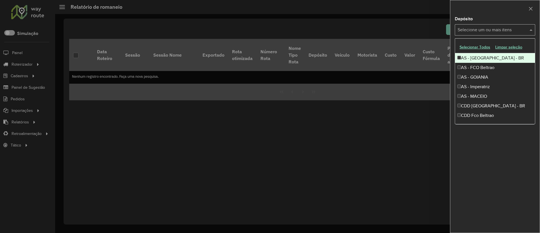
click at [474, 35] on div "Selecione um ou mais itens" at bounding box center [495, 29] width 80 height 11
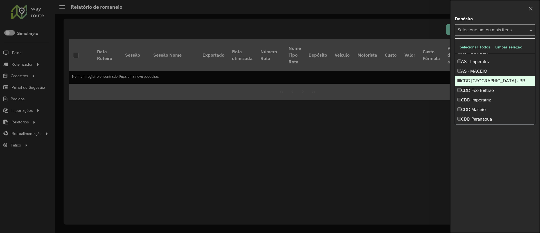
scroll to position [38, 0]
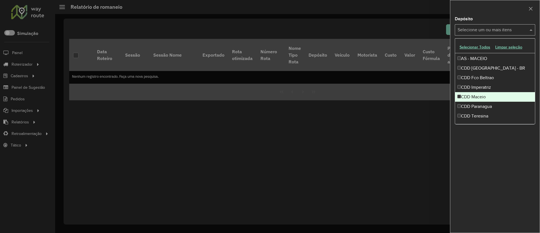
click at [484, 93] on div "CDD Maceio" at bounding box center [495, 97] width 80 height 10
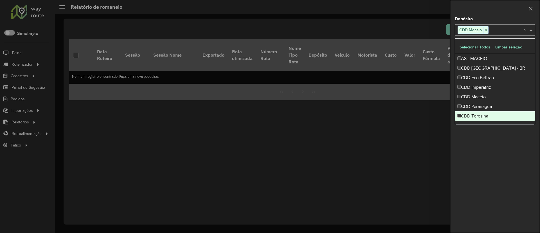
click at [489, 162] on div "**********" at bounding box center [496, 125] width 90 height 216
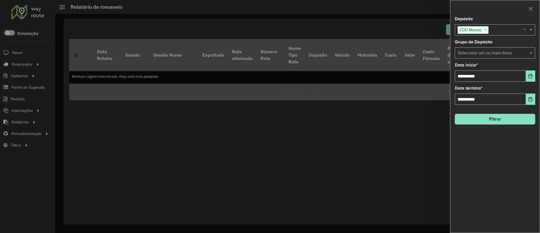
click at [538, 79] on div "**********" at bounding box center [496, 125] width 90 height 216
click at [533, 77] on icon "Choose Date" at bounding box center [531, 76] width 5 height 5
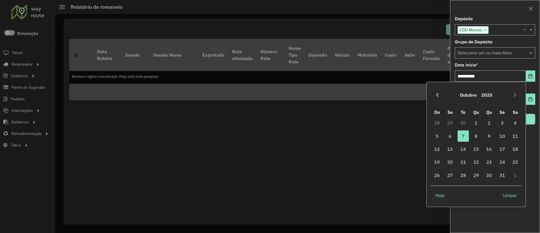
click at [440, 95] on button "Previous Month" at bounding box center [437, 94] width 9 height 9
click at [451, 120] on span "1" at bounding box center [450, 122] width 11 height 11
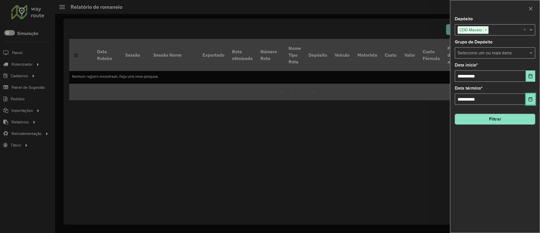
click at [534, 96] on button "Choose Date" at bounding box center [530, 98] width 9 height 11
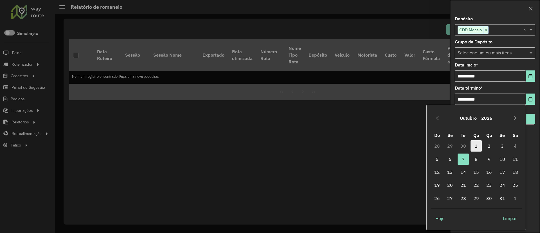
click at [476, 144] on span "1" at bounding box center [476, 145] width 11 height 11
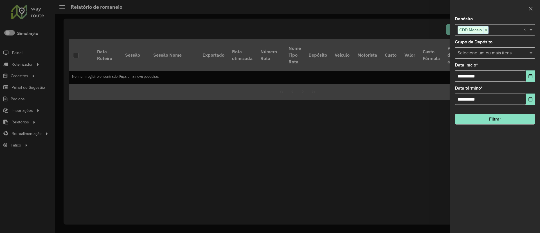
click at [486, 120] on button "Filtrar" at bounding box center [495, 119] width 80 height 11
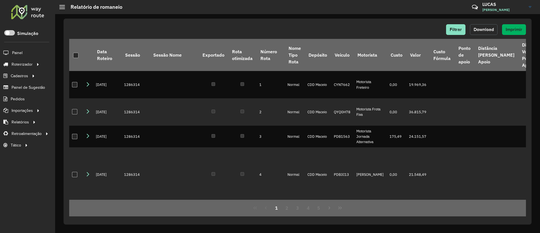
click at [477, 25] on button "Download" at bounding box center [484, 29] width 28 height 11
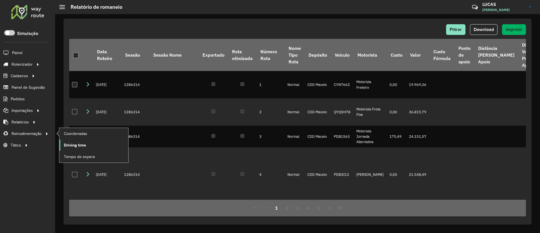
click at [66, 143] on span "Driving time" at bounding box center [75, 145] width 22 height 6
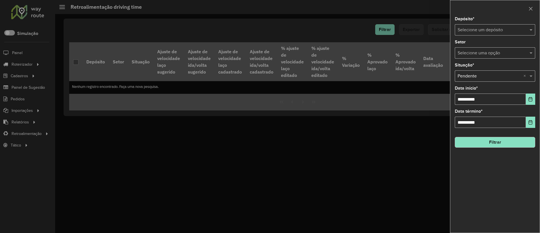
click at [473, 30] on input "text" at bounding box center [490, 30] width 64 height 7
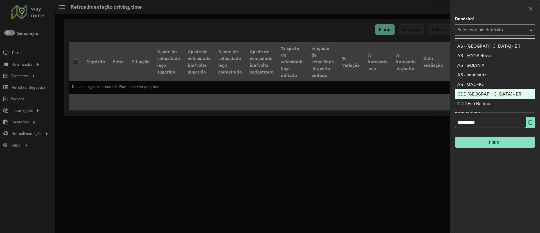
scroll to position [38, 0]
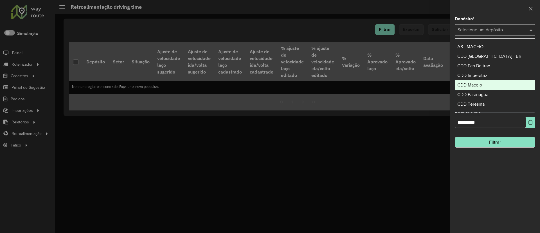
click at [476, 82] on span "CDD Maceio" at bounding box center [470, 84] width 25 height 5
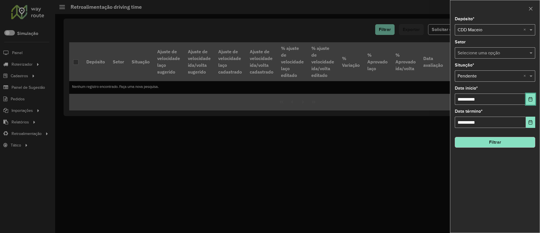
click at [531, 98] on icon "Choose Date" at bounding box center [531, 99] width 5 height 5
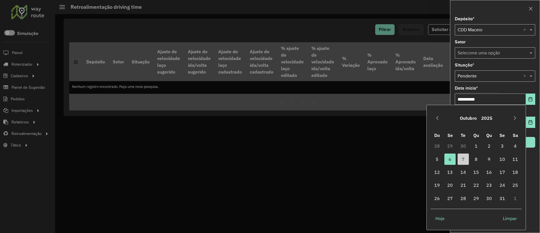
click at [442, 116] on div "Outubro 2025" at bounding box center [476, 118] width 91 height 18
click at [440, 116] on icon "Previous Month" at bounding box center [437, 118] width 5 height 5
click at [447, 143] on span "1" at bounding box center [450, 145] width 11 height 11
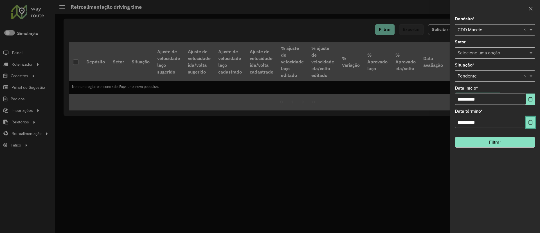
click at [532, 126] on button "Choose Date" at bounding box center [530, 122] width 9 height 11
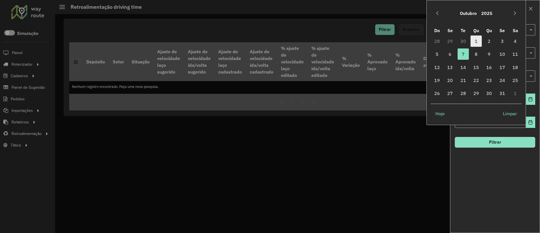
click at [472, 39] on span "1" at bounding box center [476, 40] width 11 height 11
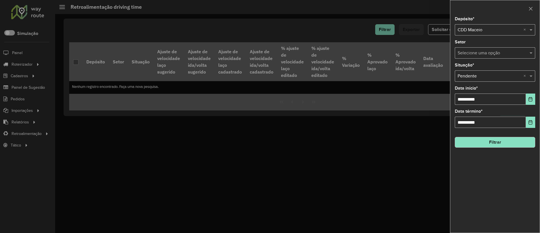
click at [488, 141] on button "Filtrar" at bounding box center [495, 142] width 80 height 11
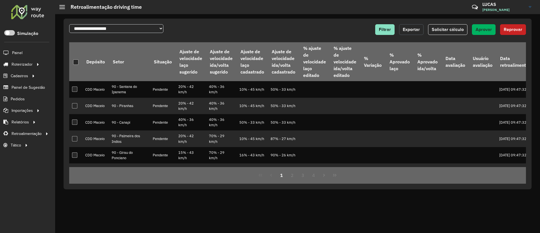
click at [411, 27] on span "Exportar" at bounding box center [411, 29] width 17 height 5
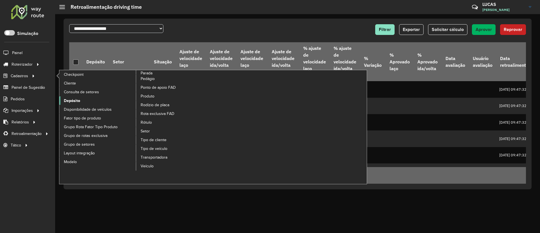
click at [72, 99] on span "Depósito" at bounding box center [72, 101] width 16 height 6
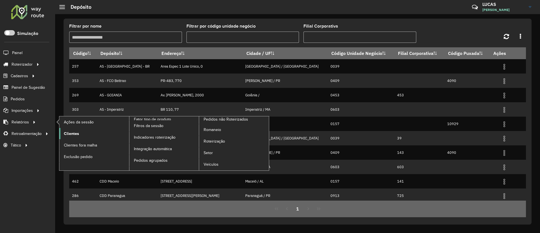
click at [66, 132] on span "Clientes" at bounding box center [71, 134] width 15 height 6
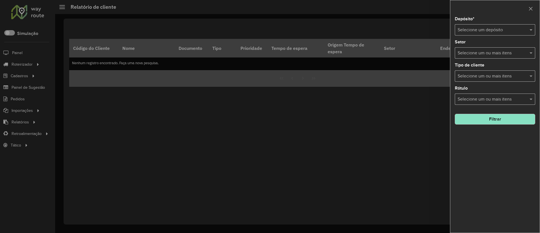
click at [489, 31] on input "text" at bounding box center [490, 30] width 64 height 7
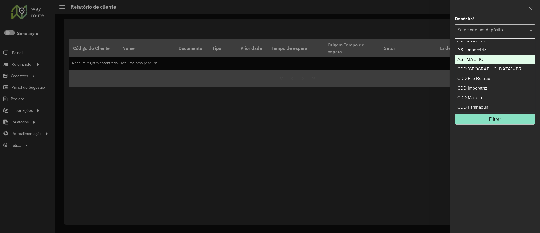
scroll to position [38, 0]
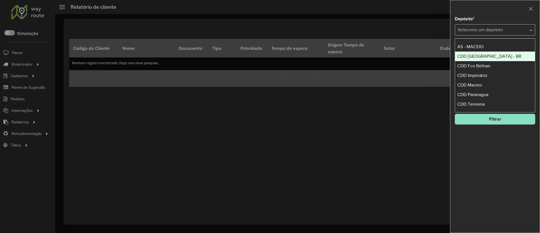
click at [490, 57] on span "CDD [GEOGRAPHIC_DATA] - BR" at bounding box center [490, 56] width 64 height 5
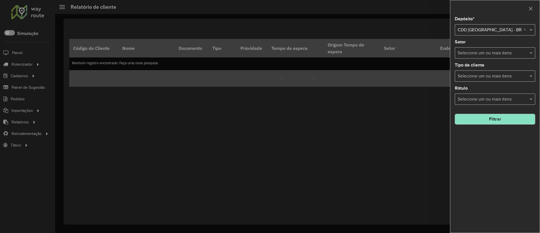
click at [477, 118] on button "Filtrar" at bounding box center [495, 119] width 80 height 11
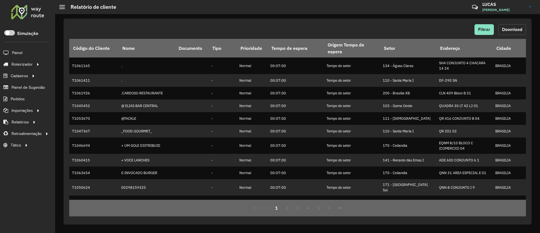
click at [502, 28] on button "Download" at bounding box center [513, 29] width 28 height 11
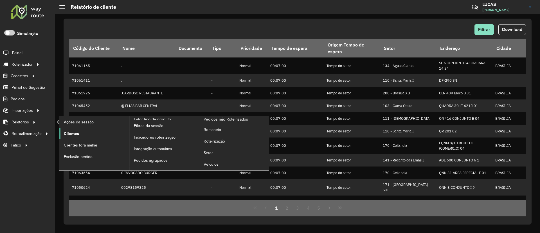
click at [76, 134] on span "Clientes" at bounding box center [71, 134] width 15 height 6
click at [74, 133] on span "Clientes" at bounding box center [71, 134] width 15 height 6
click at [220, 129] on span "Romaneio" at bounding box center [213, 130] width 18 height 6
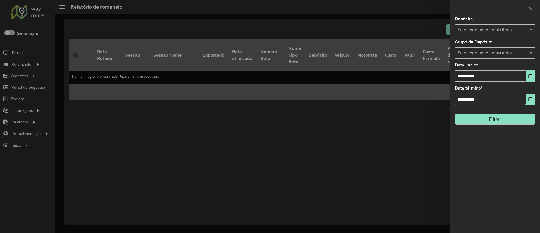
click at [472, 32] on input "text" at bounding box center [493, 30] width 72 height 7
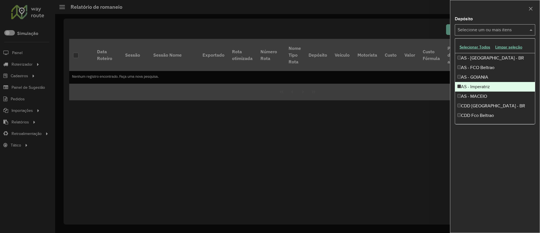
scroll to position [38, 0]
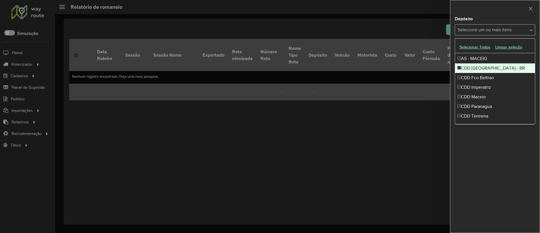
click at [491, 67] on div "CDD [GEOGRAPHIC_DATA] - BR" at bounding box center [495, 68] width 80 height 10
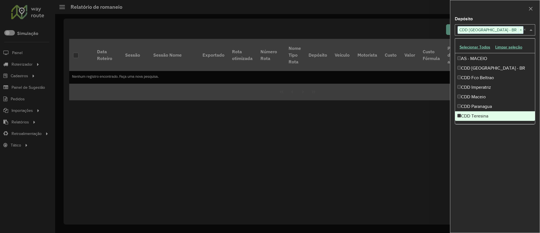
click at [487, 145] on div "**********" at bounding box center [496, 125] width 90 height 216
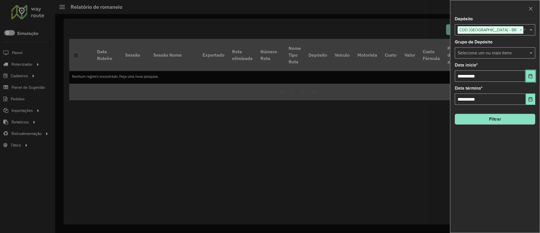
click at [529, 75] on icon "Choose Date" at bounding box center [531, 76] width 4 height 5
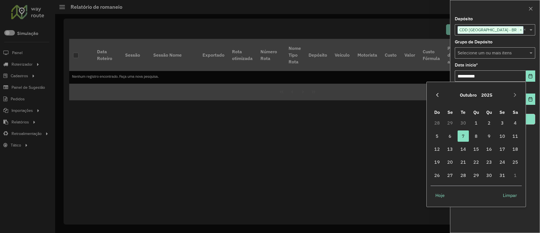
click at [439, 93] on icon "Previous Month" at bounding box center [437, 95] width 5 height 5
click at [452, 121] on span "1" at bounding box center [450, 122] width 11 height 11
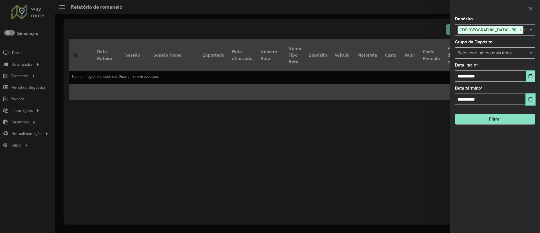
click at [531, 101] on icon "Choose Date" at bounding box center [531, 99] width 5 height 5
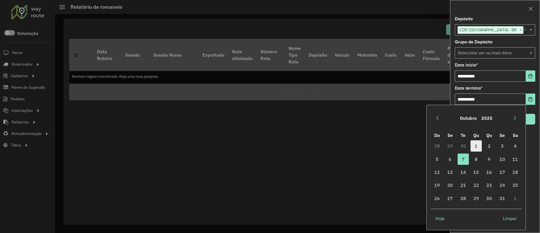
click at [478, 144] on span "1" at bounding box center [476, 145] width 11 height 11
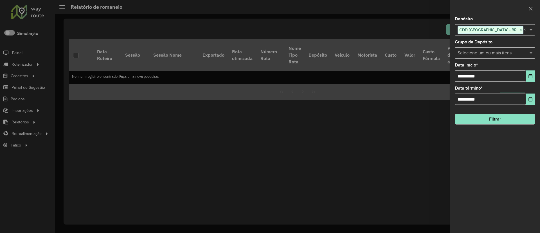
click at [495, 115] on button "Filtrar" at bounding box center [495, 119] width 80 height 11
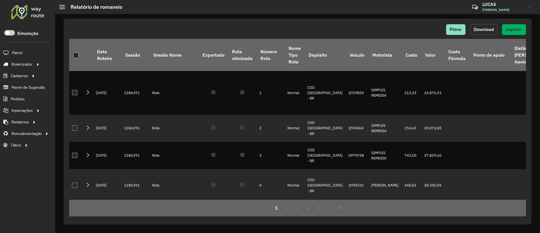
click at [487, 28] on span "Download" at bounding box center [484, 29] width 20 height 5
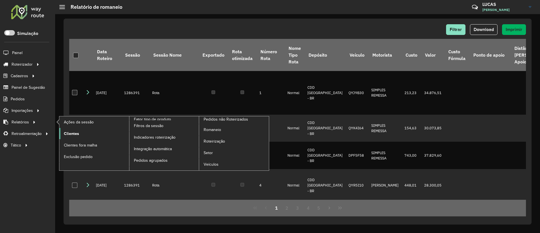
click at [78, 133] on span "Clientes" at bounding box center [71, 134] width 15 height 6
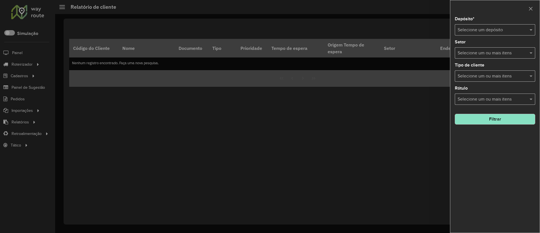
click at [488, 29] on input "text" at bounding box center [490, 30] width 64 height 7
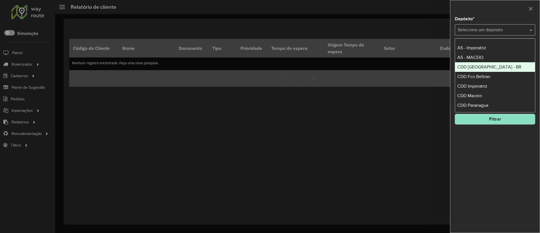
scroll to position [38, 0]
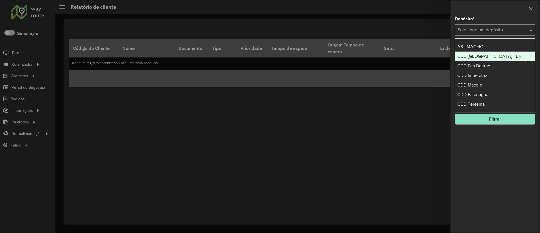
click at [485, 53] on div "CDD [GEOGRAPHIC_DATA] - BR" at bounding box center [495, 57] width 80 height 10
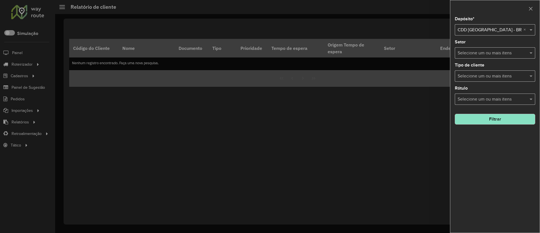
click at [475, 118] on button "Filtrar" at bounding box center [495, 119] width 80 height 11
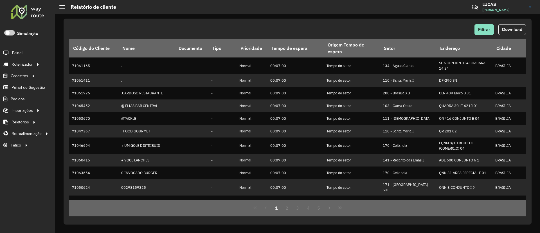
click at [515, 24] on button "Download" at bounding box center [513, 29] width 28 height 11
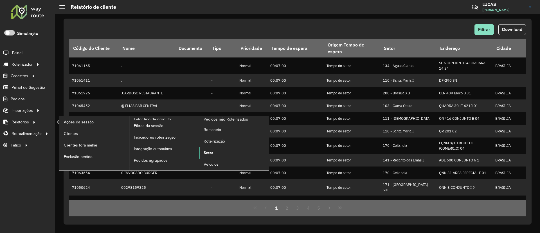
click at [210, 148] on link "Setor" at bounding box center [234, 152] width 70 height 11
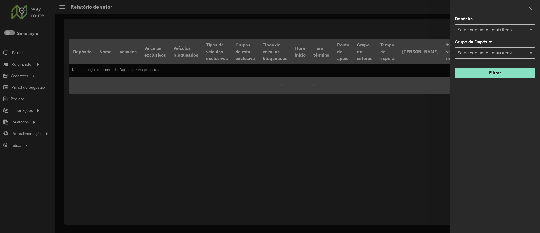
click at [475, 27] on input "text" at bounding box center [493, 30] width 72 height 7
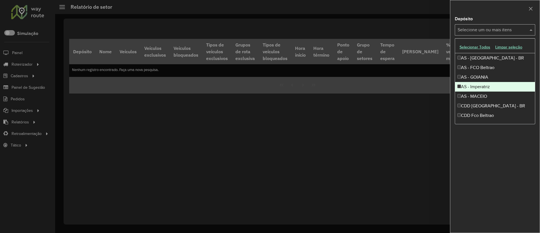
scroll to position [38, 0]
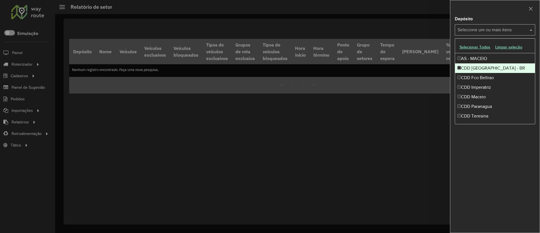
click at [486, 70] on div "CDD [GEOGRAPHIC_DATA] - BR" at bounding box center [495, 68] width 80 height 10
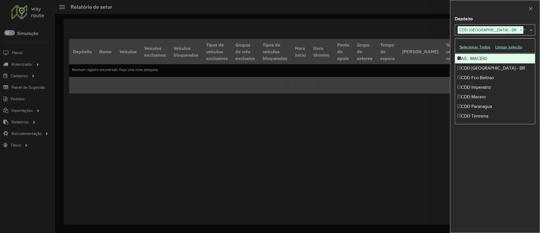
click at [486, 14] on div at bounding box center [496, 8] width 90 height 17
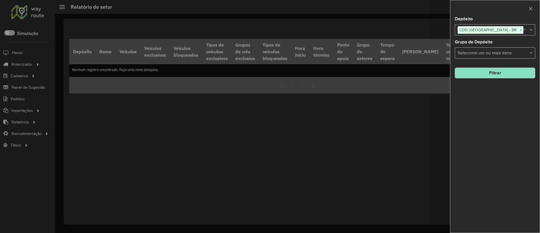
click at [492, 70] on button "Filtrar" at bounding box center [495, 73] width 80 height 11
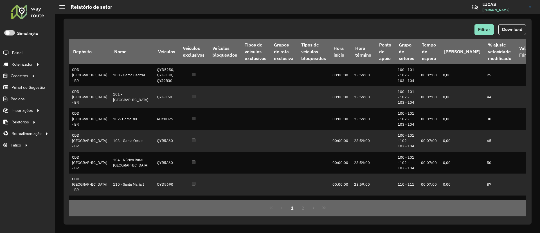
click at [510, 22] on div "Filtrar Download Depósito Nome Veículos Veículos exclusivos Veículos bloqueados…" at bounding box center [298, 122] width 468 height 206
click at [514, 30] on span "Download" at bounding box center [512, 29] width 20 height 5
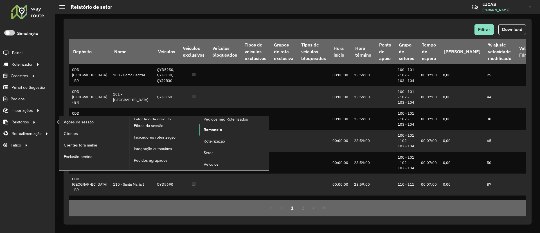
click at [218, 130] on span "Romaneio" at bounding box center [213, 130] width 18 height 6
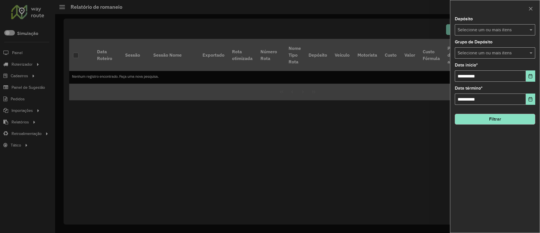
click at [506, 30] on input "text" at bounding box center [493, 30] width 72 height 7
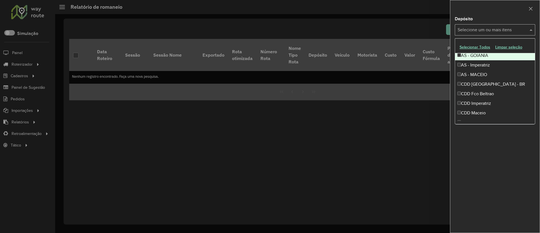
scroll to position [38, 0]
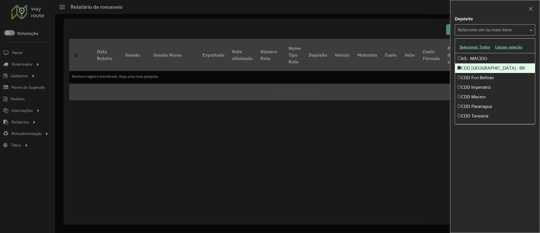
click at [488, 69] on div "CDD [GEOGRAPHIC_DATA] - BR" at bounding box center [495, 68] width 80 height 10
click at [478, 15] on div at bounding box center [496, 8] width 90 height 17
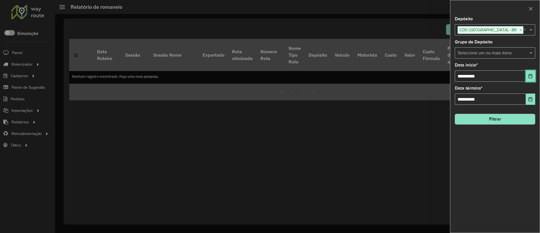
click at [529, 74] on icon "Choose Date" at bounding box center [531, 76] width 5 height 5
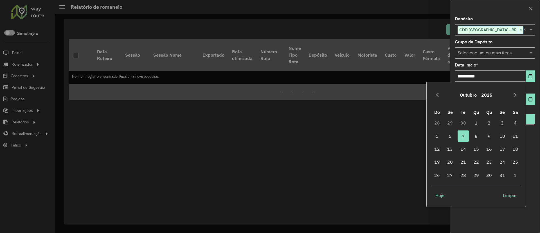
click at [437, 91] on button "Previous Month" at bounding box center [437, 94] width 9 height 9
click at [449, 122] on span "1" at bounding box center [450, 122] width 11 height 11
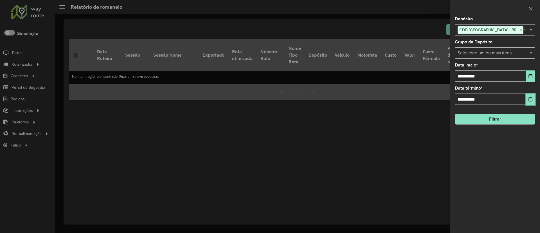
click at [534, 100] on button "Choose Date" at bounding box center [530, 98] width 9 height 11
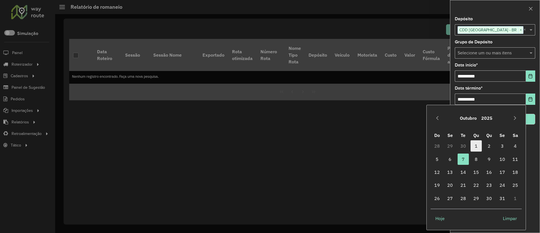
click at [475, 146] on span "1" at bounding box center [476, 145] width 11 height 11
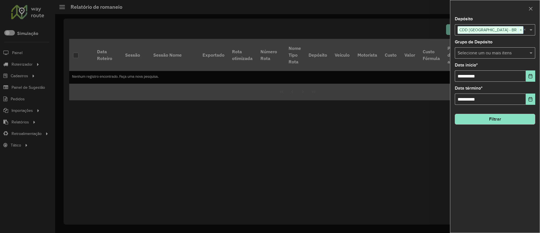
click at [517, 118] on button "Filtrar" at bounding box center [495, 119] width 80 height 11
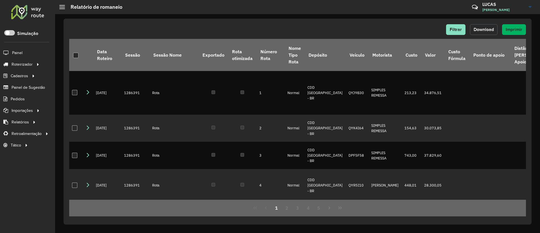
click at [487, 26] on button "Download" at bounding box center [484, 29] width 28 height 11
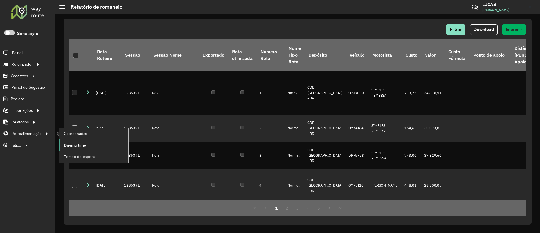
click at [70, 142] on span "Driving time" at bounding box center [75, 145] width 22 height 6
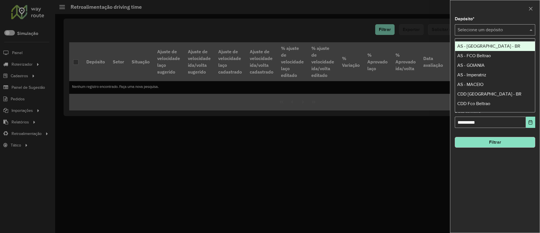
click at [487, 33] on div "Selecione um depósito" at bounding box center [495, 29] width 80 height 11
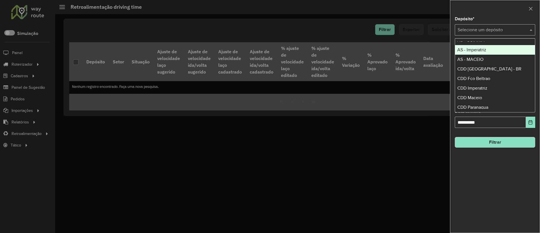
scroll to position [38, 0]
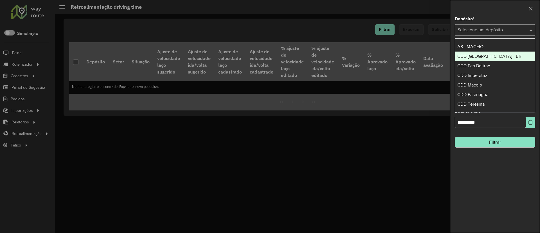
click at [489, 52] on div "CDD [GEOGRAPHIC_DATA] - BR" at bounding box center [495, 57] width 80 height 10
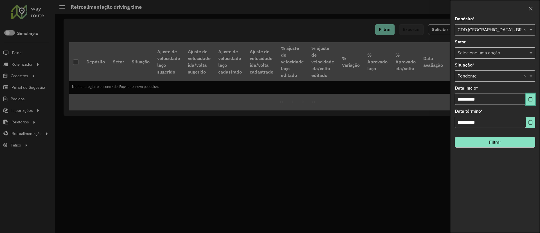
click at [530, 98] on icon "Choose Date" at bounding box center [531, 99] width 5 height 5
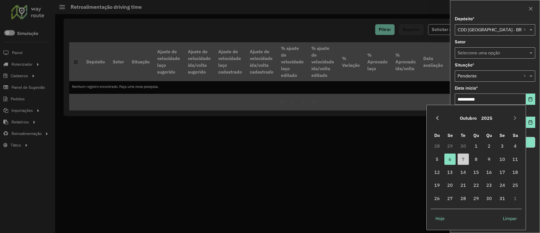
click at [437, 114] on button "Previous Month" at bounding box center [437, 117] width 9 height 9
click at [452, 144] on span "1" at bounding box center [450, 145] width 11 height 11
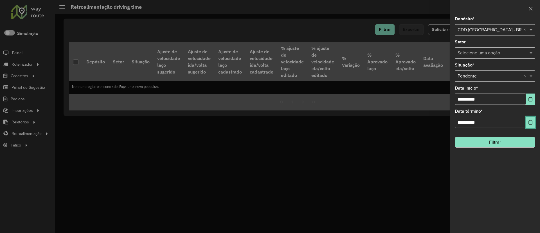
click at [527, 122] on button "Choose Date" at bounding box center [530, 122] width 9 height 11
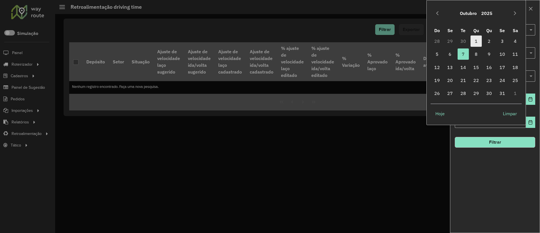
click at [478, 39] on span "1" at bounding box center [476, 40] width 11 height 11
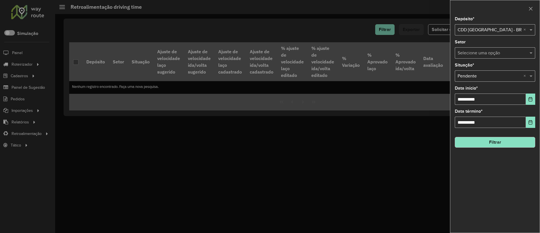
click at [497, 138] on button "Filtrar" at bounding box center [495, 142] width 80 height 11
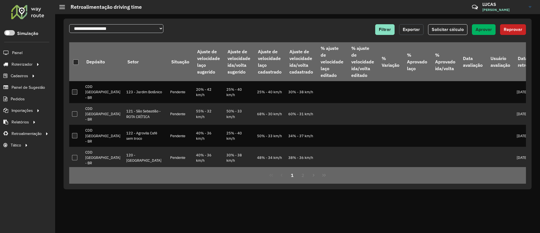
click at [412, 29] on span "Exportar" at bounding box center [411, 29] width 17 height 5
